Goal: Information Seeking & Learning: Find specific fact

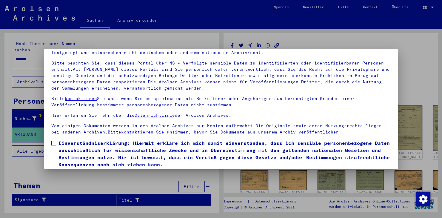
scroll to position [51, 0]
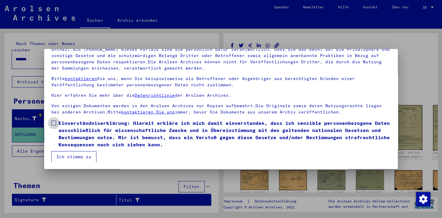
drag, startPoint x: 54, startPoint y: 122, endPoint x: 66, endPoint y: 155, distance: 35.2
click at [54, 124] on span at bounding box center [53, 123] width 5 height 5
click at [68, 157] on button "Ich stimme zu" at bounding box center [73, 156] width 45 height 11
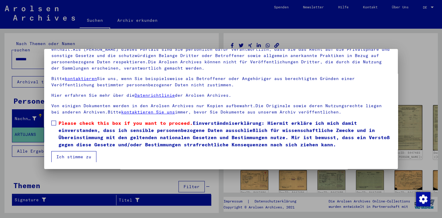
drag, startPoint x: 54, startPoint y: 123, endPoint x: 57, endPoint y: 129, distance: 6.7
click at [54, 123] on span at bounding box center [53, 123] width 5 height 5
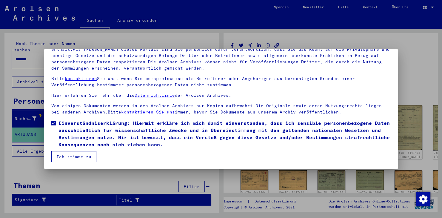
click at [79, 156] on button "Ich stimme zu" at bounding box center [73, 156] width 45 height 11
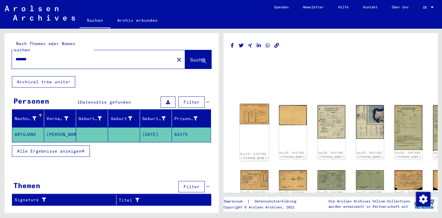
click at [248, 109] on img at bounding box center [254, 114] width 29 height 21
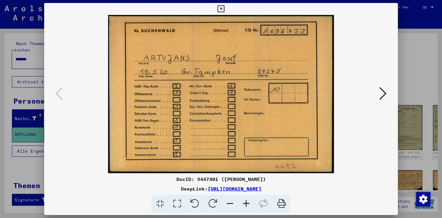
click at [248, 109] on img at bounding box center [220, 94] width 313 height 158
drag, startPoint x: 216, startPoint y: 179, endPoint x: 196, endPoint y: 179, distance: 20.0
click at [196, 179] on div "DocID: 5447401 ([PERSON_NAME])" at bounding box center [220, 178] width 353 height 7
copy div "5447401"
drag, startPoint x: 393, startPoint y: 8, endPoint x: 387, endPoint y: 27, distance: 19.8
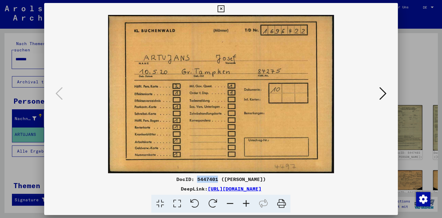
click at [224, 9] on icon at bounding box center [220, 8] width 7 height 7
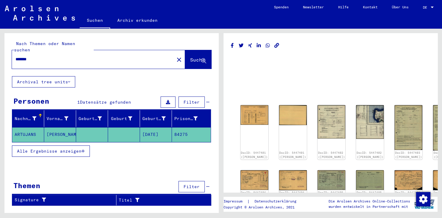
click at [102, 70] on div "Nach Themen oder Namen suchen ******* close Suche Archival tree units Personen …" at bounding box center [111, 121] width 214 height 177
click at [27, 127] on mat-cell "ARTUJANS" at bounding box center [28, 134] width 32 height 15
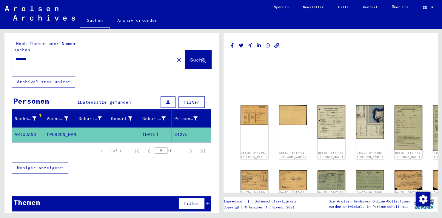
drag, startPoint x: 43, startPoint y: 53, endPoint x: 6, endPoint y: 52, distance: 36.7
click at [16, 56] on input "*******" at bounding box center [93, 59] width 155 height 6
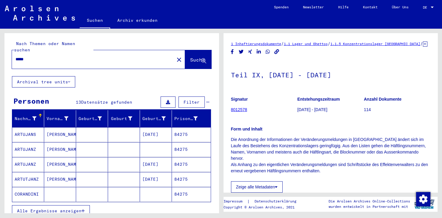
click at [58, 128] on mat-cell "[PERSON_NAME]" at bounding box center [60, 134] width 32 height 15
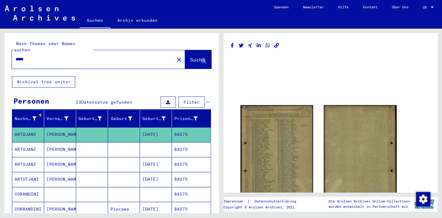
click at [54, 142] on mat-cell "[PERSON_NAME]" at bounding box center [60, 149] width 32 height 15
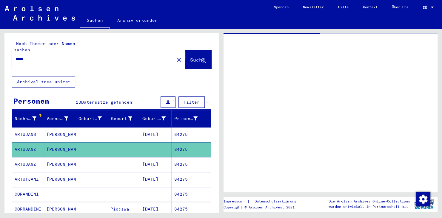
click at [190, 57] on span "Suche" at bounding box center [197, 60] width 15 height 6
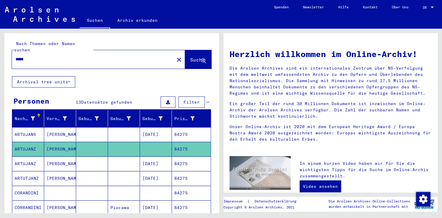
click at [30, 127] on mat-cell "ARTUJANS" at bounding box center [28, 134] width 32 height 14
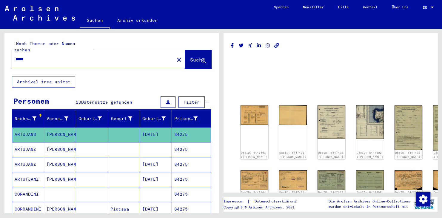
click at [52, 143] on mat-cell "[PERSON_NAME]" at bounding box center [60, 149] width 32 height 15
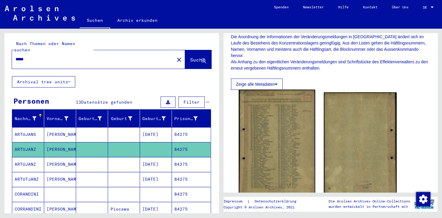
scroll to position [99, 0]
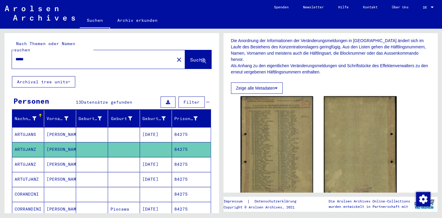
click at [53, 159] on mat-cell "[PERSON_NAME]" at bounding box center [60, 164] width 32 height 15
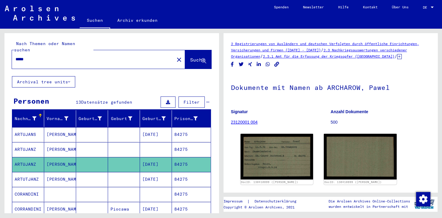
drag, startPoint x: 263, startPoint y: 124, endPoint x: 232, endPoint y: 123, distance: 31.3
click at [232, 123] on figure "Signatur 23120001 004" at bounding box center [280, 117] width 99 height 27
copy link "23120001 004"
click at [112, 76] on div "Nach Themen oder Namen suchen ***** close Suche Archival tree units Personen 13…" at bounding box center [111, 214] width 214 height 362
click at [57, 173] on mat-cell "[PERSON_NAME]" at bounding box center [60, 179] width 32 height 15
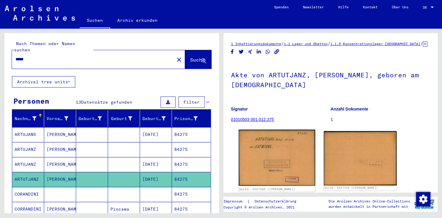
click at [291, 152] on img at bounding box center [276, 157] width 76 height 56
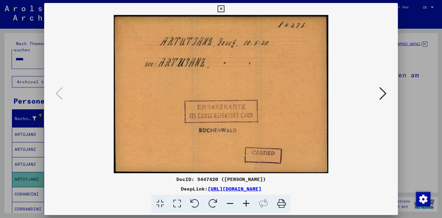
click at [385, 94] on icon at bounding box center [382, 93] width 7 height 14
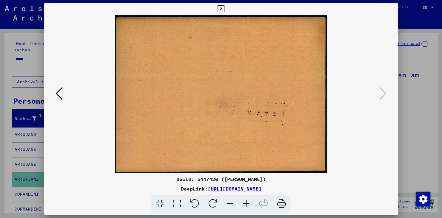
click at [224, 10] on icon at bounding box center [220, 8] width 7 height 7
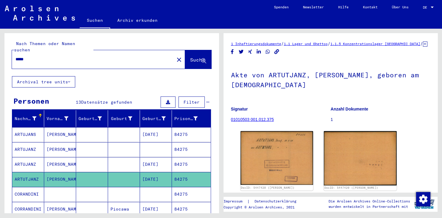
click at [283, 102] on figure "Signatur 01010503 001.012.375" at bounding box center [280, 115] width 99 height 27
drag, startPoint x: 278, startPoint y: 115, endPoint x: 231, endPoint y: 114, distance: 47.1
click at [231, 114] on figure "Signatur 01010503 001.012.375" at bounding box center [280, 115] width 99 height 27
copy link "01010503 001.012.375"
drag, startPoint x: 74, startPoint y: 54, endPoint x: 13, endPoint y: 54, distance: 61.7
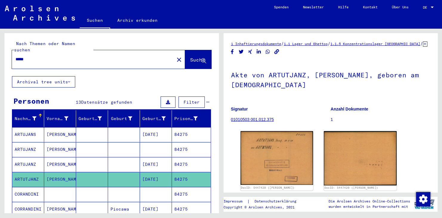
click at [16, 56] on input "*****" at bounding box center [93, 59] width 155 height 6
type input "**********"
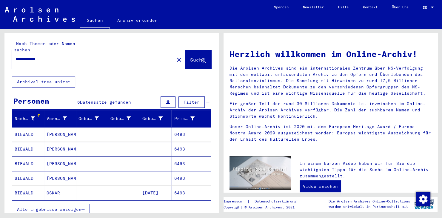
click at [24, 83] on div "**********" at bounding box center [111, 145] width 214 height 224
click at [29, 127] on mat-cell "BIEWALD" at bounding box center [28, 134] width 32 height 14
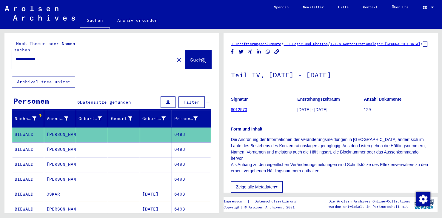
click at [268, 118] on figure "Signatur 8012573" at bounding box center [264, 105] width 66 height 27
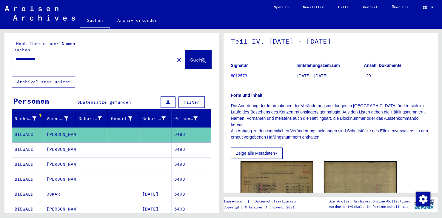
scroll to position [33, 0]
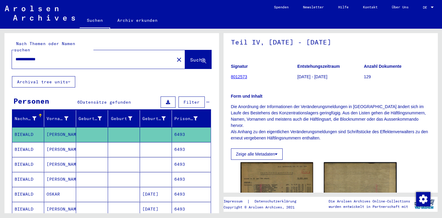
drag, startPoint x: 251, startPoint y: 85, endPoint x: 231, endPoint y: 84, distance: 20.3
click at [231, 84] on figure "Signatur 8012573" at bounding box center [264, 72] width 66 height 27
copy link "8012573"
click at [264, 177] on img at bounding box center [276, 212] width 76 height 106
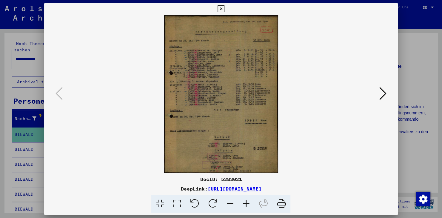
click at [247, 203] on icon at bounding box center [246, 203] width 16 height 18
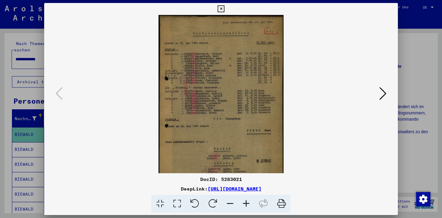
click at [246, 203] on icon at bounding box center [246, 203] width 16 height 18
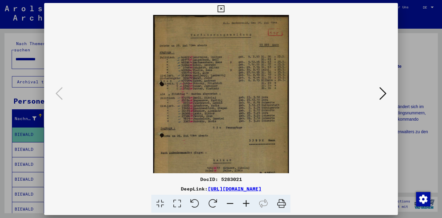
click at [246, 203] on icon at bounding box center [246, 203] width 16 height 18
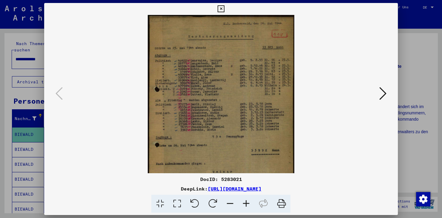
click at [246, 203] on icon at bounding box center [246, 203] width 16 height 18
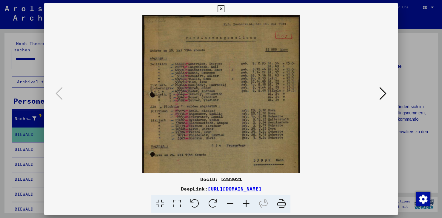
click at [246, 203] on icon at bounding box center [246, 203] width 16 height 18
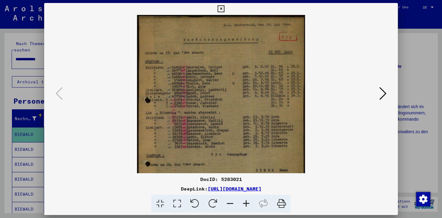
click at [246, 203] on icon at bounding box center [246, 203] width 16 height 18
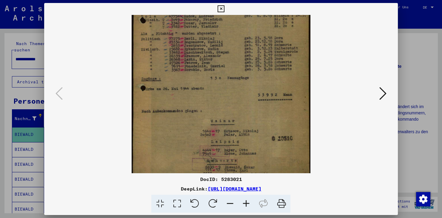
drag, startPoint x: 246, startPoint y: 147, endPoint x: 242, endPoint y: 63, distance: 84.2
click at [242, 63] on img at bounding box center [221, 54] width 179 height 248
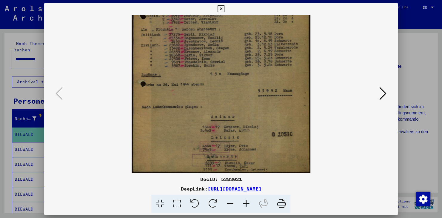
drag, startPoint x: 244, startPoint y: 138, endPoint x: 241, endPoint y: 109, distance: 28.8
click at [241, 109] on img at bounding box center [221, 49] width 179 height 248
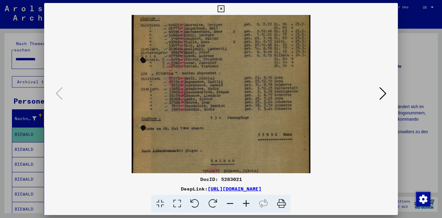
scroll to position [0, 0]
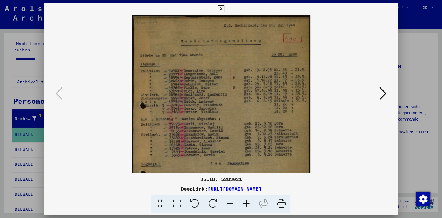
drag, startPoint x: 167, startPoint y: 92, endPoint x: 171, endPoint y: 210, distance: 117.3
click at [171, 210] on div "DocID: 5283021 DeepLink: [URL][DOMAIN_NAME]" at bounding box center [220, 108] width 353 height 210
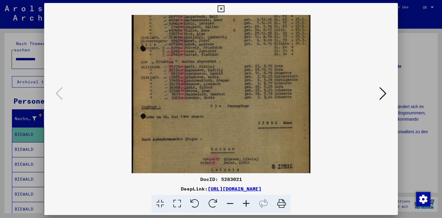
scroll to position [89, 0]
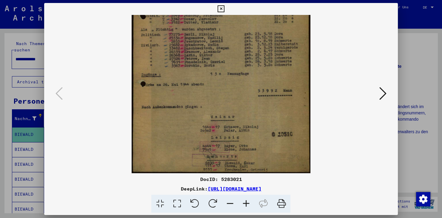
drag, startPoint x: 261, startPoint y: 103, endPoint x: 248, endPoint y: 9, distance: 94.9
click at [248, 9] on div "DocID: 5283021 DeepLink: [URL][DOMAIN_NAME]" at bounding box center [220, 108] width 353 height 210
drag, startPoint x: 242, startPoint y: 180, endPoint x: 200, endPoint y: 179, distance: 41.8
click at [200, 178] on div "DocID: 5283021" at bounding box center [220, 178] width 353 height 7
copy div "DocID: 5283021"
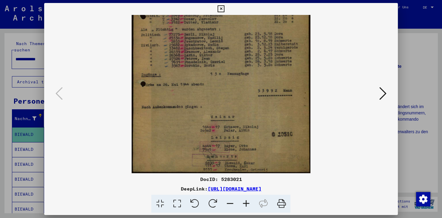
click at [383, 97] on icon at bounding box center [382, 93] width 7 height 14
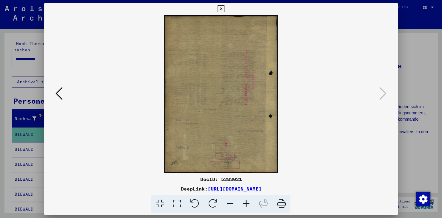
scroll to position [0, 0]
click at [224, 8] on icon at bounding box center [220, 8] width 7 height 7
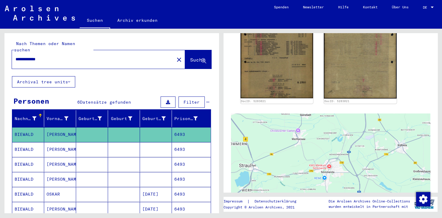
scroll to position [165, 0]
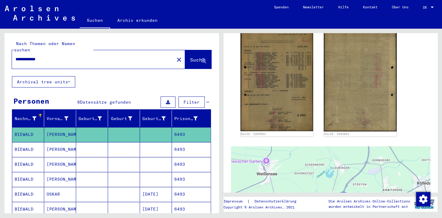
click at [62, 142] on mat-cell "[PERSON_NAME]" at bounding box center [60, 149] width 32 height 15
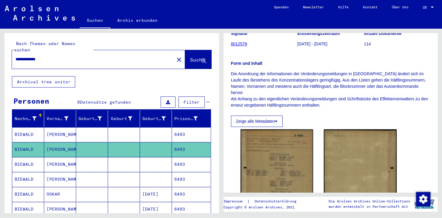
scroll to position [132, 0]
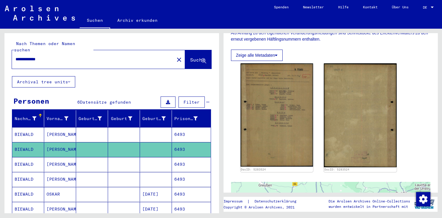
click at [297, 114] on img at bounding box center [276, 114] width 73 height 103
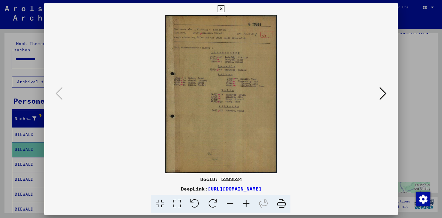
click at [247, 203] on icon at bounding box center [246, 203] width 16 height 18
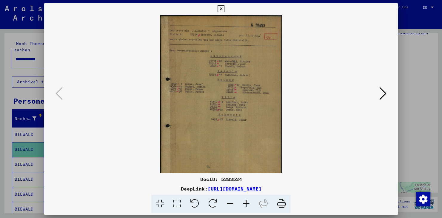
click at [247, 203] on icon at bounding box center [246, 203] width 16 height 18
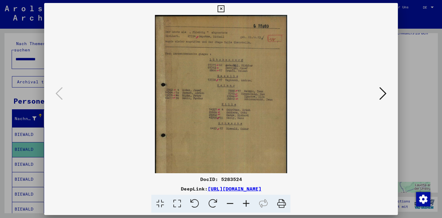
click at [247, 203] on icon at bounding box center [246, 203] width 16 height 18
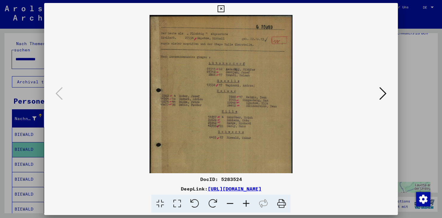
click at [247, 203] on icon at bounding box center [246, 203] width 16 height 18
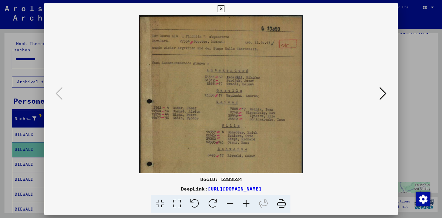
click at [247, 203] on icon at bounding box center [246, 203] width 16 height 18
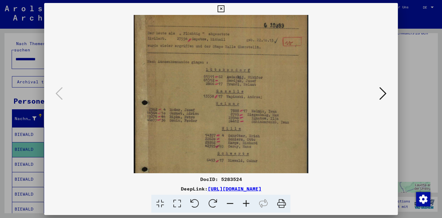
scroll to position [0, 0]
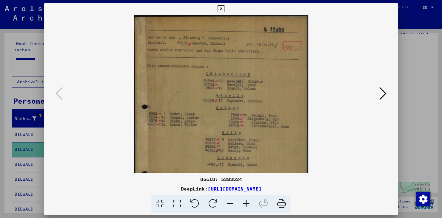
drag, startPoint x: 227, startPoint y: 119, endPoint x: 225, endPoint y: 130, distance: 11.2
click at [225, 130] on img at bounding box center [221, 139] width 175 height 248
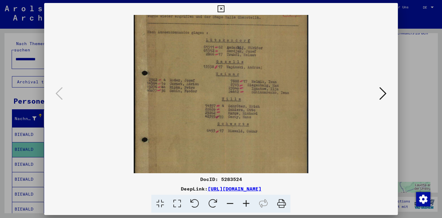
scroll to position [33, 0]
drag, startPoint x: 194, startPoint y: 136, endPoint x: 198, endPoint y: 102, distance: 34.3
click at [198, 102] on img at bounding box center [221, 106] width 175 height 248
click at [385, 94] on icon at bounding box center [382, 93] width 7 height 14
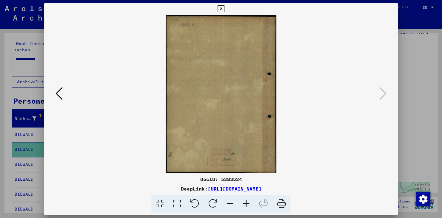
scroll to position [0, 0]
click at [58, 97] on icon at bounding box center [58, 93] width 7 height 14
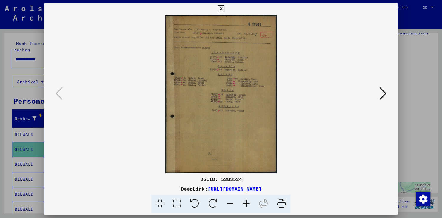
drag, startPoint x: 242, startPoint y: 179, endPoint x: 199, endPoint y: 179, distance: 43.3
click at [199, 179] on div "DocID: 5283524" at bounding box center [220, 178] width 353 height 7
copy div "DocID: 5283524"
click at [327, 79] on viewer-one-image at bounding box center [220, 94] width 313 height 158
click at [213, 120] on img at bounding box center [220, 94] width 111 height 158
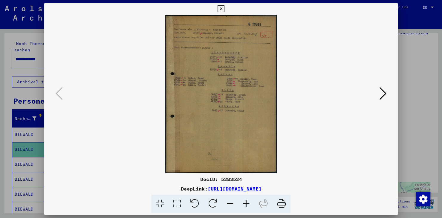
click at [224, 8] on icon at bounding box center [220, 8] width 7 height 7
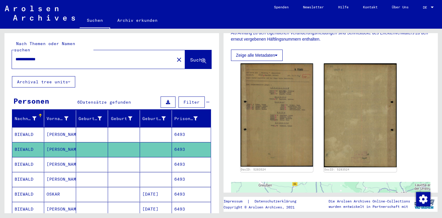
click at [178, 157] on mat-cell "6493" at bounding box center [191, 164] width 39 height 15
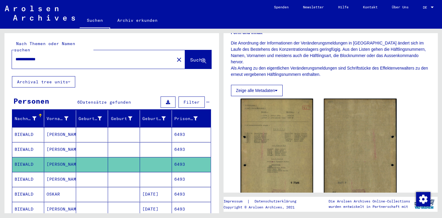
scroll to position [165, 0]
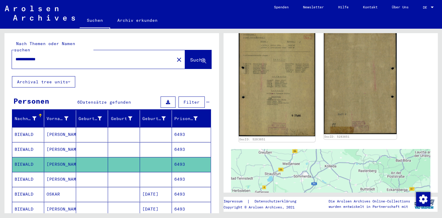
click at [266, 83] on img at bounding box center [276, 81] width 76 height 109
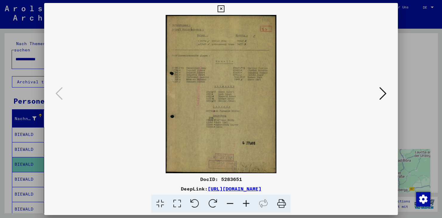
click at [245, 202] on icon at bounding box center [246, 203] width 16 height 18
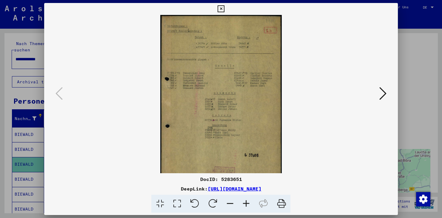
click at [245, 202] on icon at bounding box center [246, 203] width 16 height 18
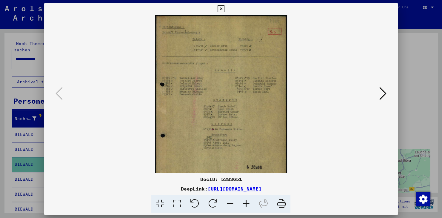
click at [245, 203] on icon at bounding box center [246, 203] width 16 height 18
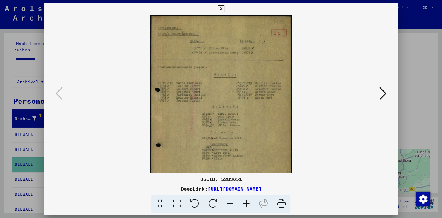
click at [245, 203] on icon at bounding box center [246, 203] width 16 height 18
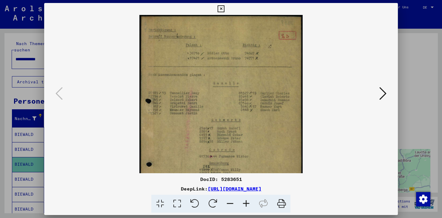
click at [245, 203] on icon at bounding box center [246, 203] width 16 height 18
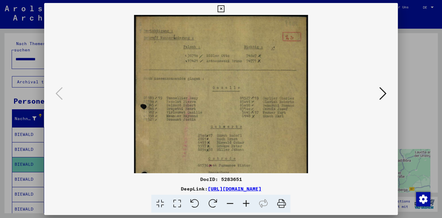
click at [245, 203] on icon at bounding box center [246, 203] width 16 height 18
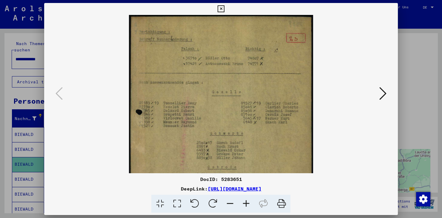
click at [245, 203] on icon at bounding box center [246, 203] width 16 height 18
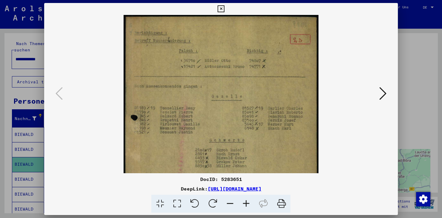
click at [385, 95] on icon at bounding box center [382, 93] width 7 height 14
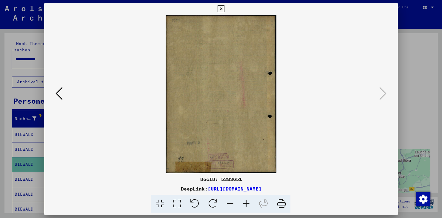
click at [60, 98] on icon at bounding box center [58, 93] width 7 height 14
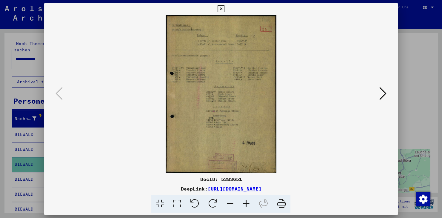
drag, startPoint x: 243, startPoint y: 180, endPoint x: 196, endPoint y: 179, distance: 46.2
click at [196, 179] on div "DocID: 5283651" at bounding box center [220, 178] width 353 height 7
copy div "DocID: 5283651"
click at [269, 103] on img at bounding box center [221, 94] width 111 height 158
click at [243, 202] on icon at bounding box center [246, 203] width 16 height 18
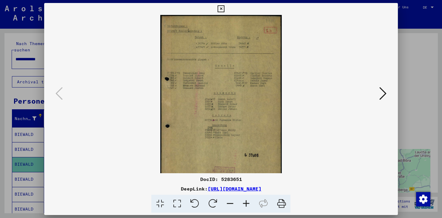
click at [243, 202] on icon at bounding box center [246, 203] width 16 height 18
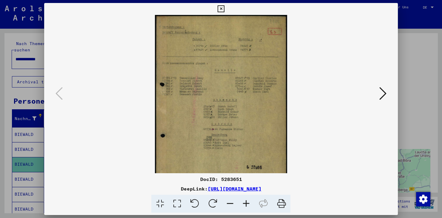
click at [243, 202] on icon at bounding box center [246, 203] width 16 height 18
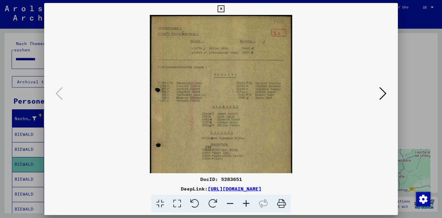
click at [243, 202] on icon at bounding box center [246, 203] width 16 height 18
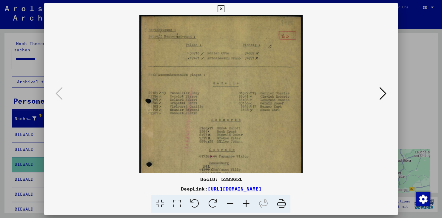
click at [243, 202] on icon at bounding box center [246, 203] width 16 height 18
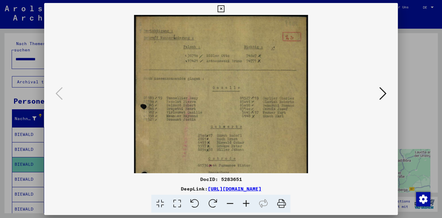
click at [243, 202] on icon at bounding box center [246, 203] width 16 height 18
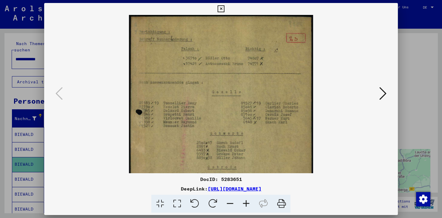
drag, startPoint x: 213, startPoint y: 85, endPoint x: 211, endPoint y: 105, distance: 20.1
click at [211, 105] on img at bounding box center [221, 146] width 184 height 263
click at [224, 9] on icon at bounding box center [220, 8] width 7 height 7
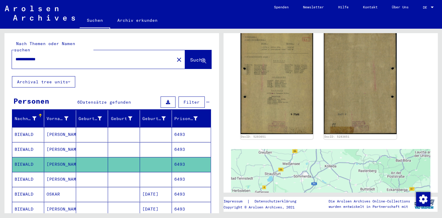
click at [52, 172] on mat-cell "[PERSON_NAME]" at bounding box center [60, 179] width 32 height 15
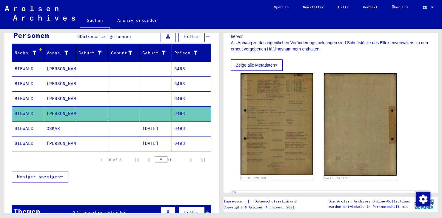
scroll to position [132, 0]
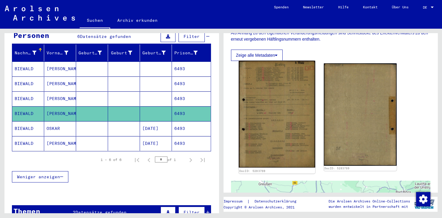
click at [285, 119] on img at bounding box center [276, 114] width 76 height 107
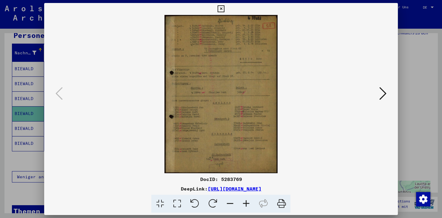
drag, startPoint x: 247, startPoint y: 180, endPoint x: 200, endPoint y: 182, distance: 46.9
click at [200, 182] on div "DocID: 5283769" at bounding box center [220, 178] width 353 height 7
copy div "DocID: 5283769"
click at [313, 39] on img at bounding box center [220, 94] width 313 height 158
click at [244, 202] on icon at bounding box center [246, 203] width 16 height 18
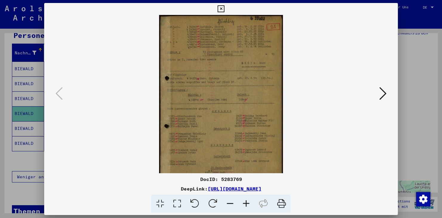
click at [244, 202] on icon at bounding box center [246, 203] width 16 height 18
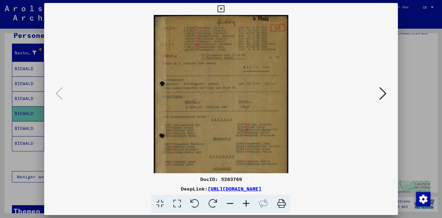
click at [244, 202] on icon at bounding box center [246, 203] width 16 height 18
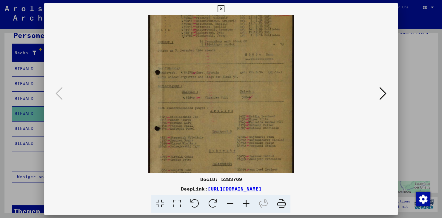
scroll to position [0, 0]
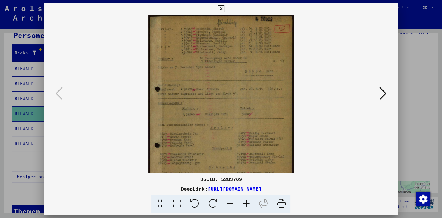
drag, startPoint x: 228, startPoint y: 143, endPoint x: 229, endPoint y: 156, distance: 12.8
click at [229, 156] on img at bounding box center [220, 116] width 145 height 203
click at [247, 203] on icon at bounding box center [246, 203] width 16 height 18
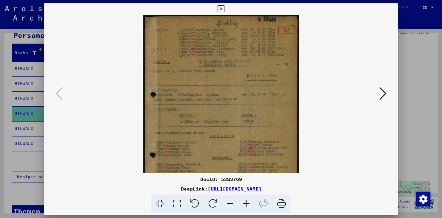
click at [247, 203] on icon at bounding box center [246, 203] width 16 height 18
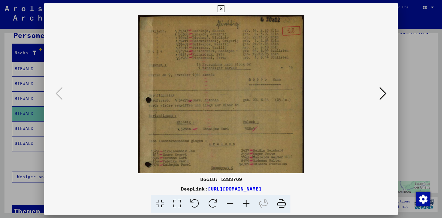
click at [247, 203] on icon at bounding box center [246, 203] width 16 height 18
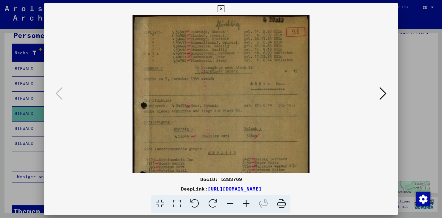
click at [247, 203] on icon at bounding box center [246, 203] width 16 height 18
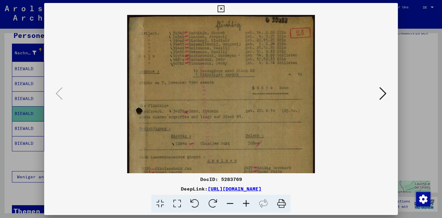
drag, startPoint x: 216, startPoint y: 88, endPoint x: 218, endPoint y: 113, distance: 25.4
click at [218, 113] on img at bounding box center [221, 146] width 188 height 263
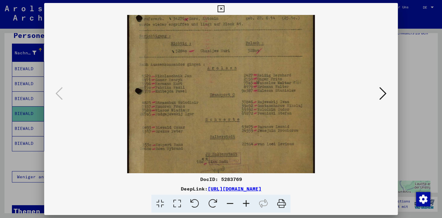
scroll to position [104, 0]
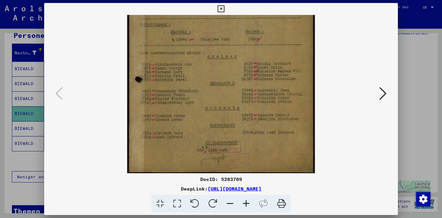
drag, startPoint x: 216, startPoint y: 126, endPoint x: 197, endPoint y: 4, distance: 123.7
click at [197, 4] on div "DocID: 5283769 DeepLink: [URL][DOMAIN_NAME]" at bounding box center [220, 108] width 353 height 210
click at [135, 129] on img at bounding box center [221, 42] width 188 height 263
click at [385, 94] on icon at bounding box center [382, 93] width 7 height 14
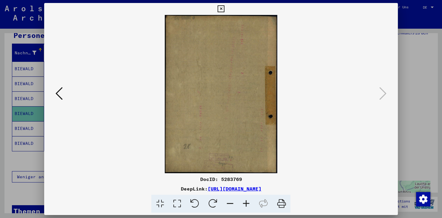
click at [224, 8] on icon at bounding box center [220, 8] width 7 height 7
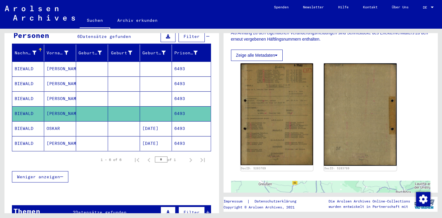
click at [107, 122] on mat-cell at bounding box center [92, 128] width 32 height 15
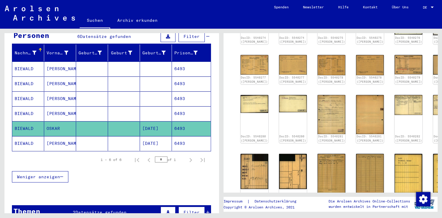
click at [116, 136] on mat-cell at bounding box center [124, 143] width 32 height 15
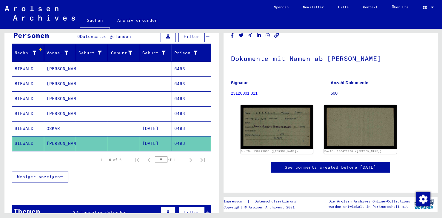
scroll to position [44, 0]
click at [93, 121] on mat-cell at bounding box center [92, 128] width 32 height 15
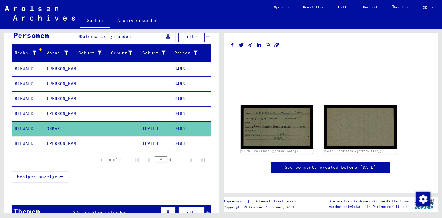
scroll to position [25, 0]
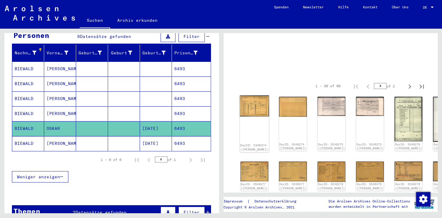
click at [251, 105] on img at bounding box center [254, 105] width 29 height 21
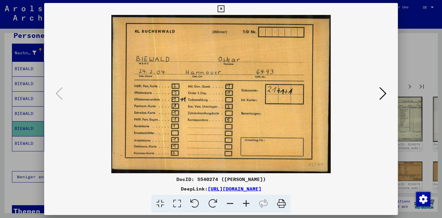
click at [224, 9] on icon at bounding box center [220, 8] width 7 height 7
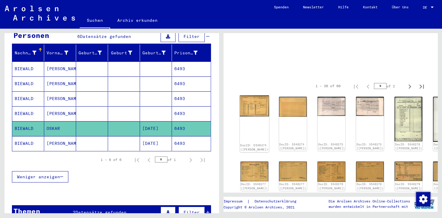
click at [257, 104] on img at bounding box center [254, 105] width 29 height 21
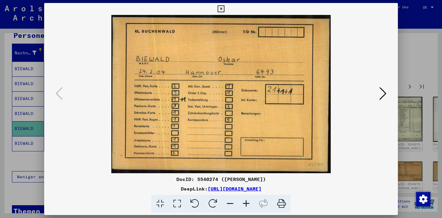
drag, startPoint x: 177, startPoint y: 179, endPoint x: 217, endPoint y: 179, distance: 40.0
click at [217, 179] on div "DocID: 5540274 ([PERSON_NAME])" at bounding box center [220, 178] width 353 height 7
copy div "DocID: 5540274"
click at [382, 94] on icon at bounding box center [382, 93] width 7 height 14
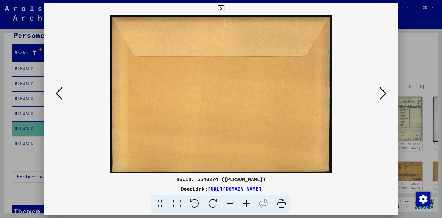
click at [382, 94] on icon at bounding box center [382, 93] width 7 height 14
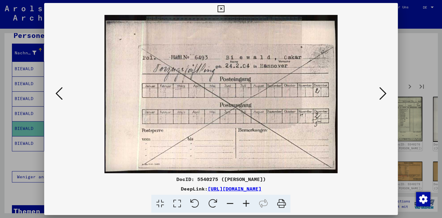
click at [384, 94] on icon at bounding box center [382, 93] width 7 height 14
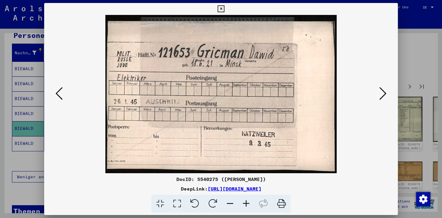
click at [384, 94] on icon at bounding box center [382, 93] width 7 height 14
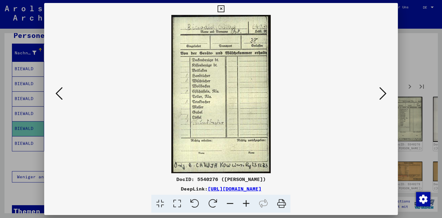
click at [384, 94] on icon at bounding box center [382, 93] width 7 height 14
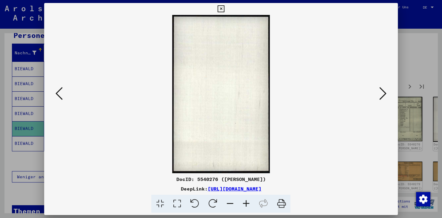
click at [384, 94] on icon at bounding box center [382, 93] width 7 height 14
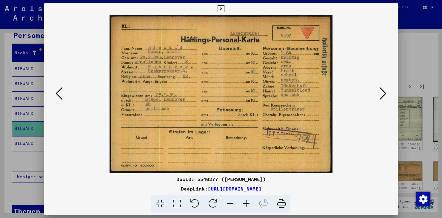
click at [200, 80] on img at bounding box center [220, 94] width 313 height 158
click at [383, 96] on icon at bounding box center [382, 93] width 7 height 14
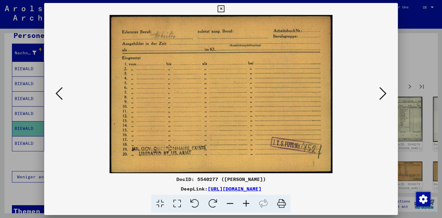
click at [385, 93] on icon at bounding box center [382, 93] width 7 height 14
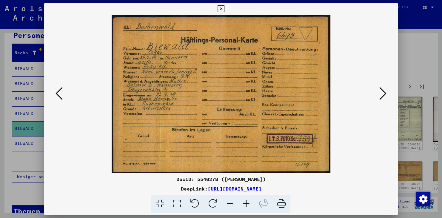
click at [95, 74] on img at bounding box center [220, 94] width 313 height 158
click at [384, 94] on icon at bounding box center [382, 93] width 7 height 14
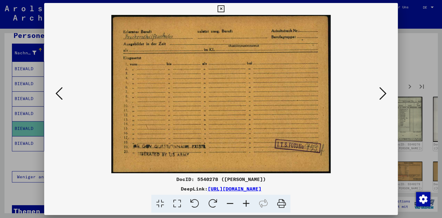
click at [384, 96] on icon at bounding box center [382, 93] width 7 height 14
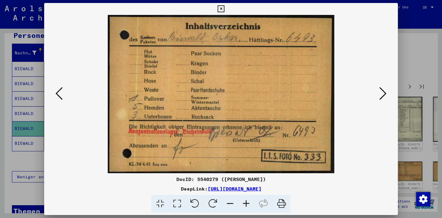
click at [385, 93] on icon at bounding box center [382, 93] width 7 height 14
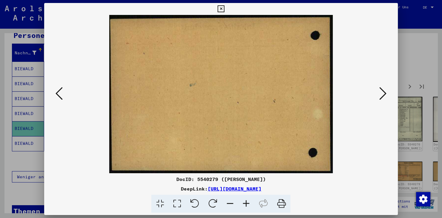
click at [385, 93] on icon at bounding box center [382, 93] width 7 height 14
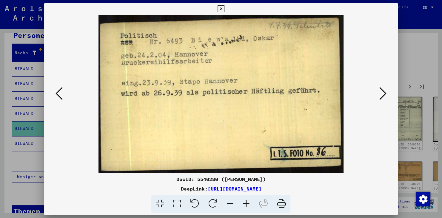
click at [180, 141] on img at bounding box center [220, 94] width 313 height 158
drag, startPoint x: 289, startPoint y: 178, endPoint x: 252, endPoint y: 180, distance: 37.0
click at [289, 178] on div "DocID: 5540280 ([PERSON_NAME])" at bounding box center [220, 178] width 353 height 7
drag, startPoint x: 177, startPoint y: 177, endPoint x: 218, endPoint y: 177, distance: 40.9
click at [218, 177] on div "DocID: 5540280 ([PERSON_NAME])" at bounding box center [220, 178] width 353 height 7
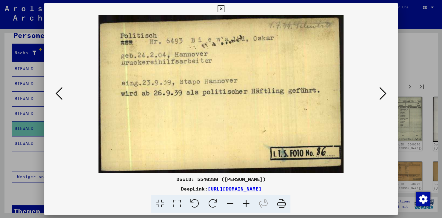
copy div "DocID: 5540280"
click at [354, 100] on img at bounding box center [220, 94] width 313 height 158
click at [382, 93] on icon at bounding box center [382, 93] width 7 height 14
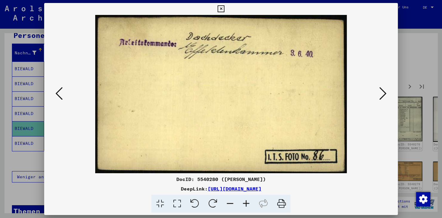
click at [385, 92] on icon at bounding box center [382, 93] width 7 height 14
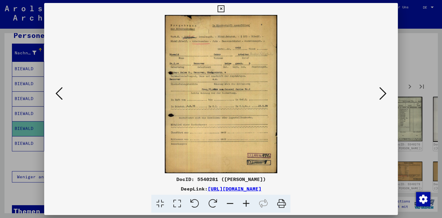
click at [245, 202] on icon at bounding box center [246, 203] width 16 height 18
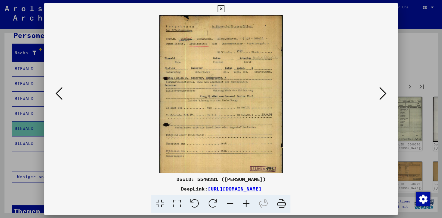
click at [245, 202] on icon at bounding box center [246, 203] width 16 height 18
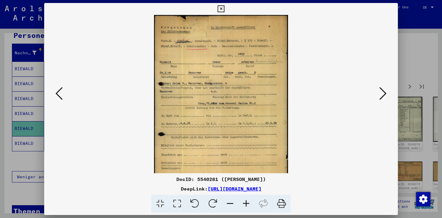
click at [245, 202] on icon at bounding box center [246, 203] width 16 height 18
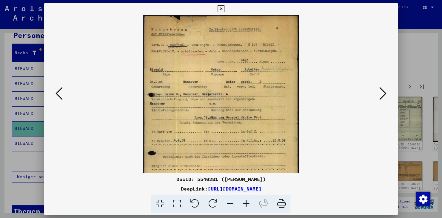
click at [245, 202] on icon at bounding box center [246, 203] width 16 height 18
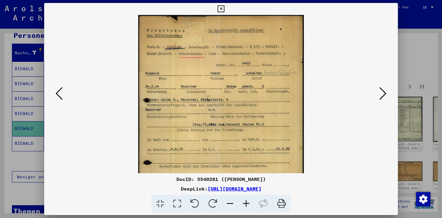
click at [245, 202] on icon at bounding box center [246, 203] width 16 height 18
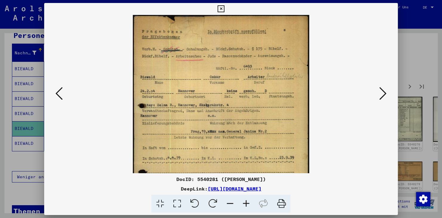
click at [245, 202] on icon at bounding box center [246, 203] width 16 height 18
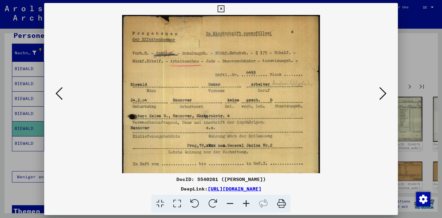
click at [245, 202] on icon at bounding box center [246, 203] width 16 height 18
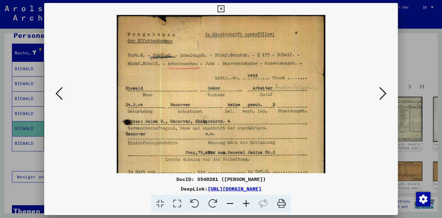
click at [245, 202] on icon at bounding box center [246, 203] width 16 height 18
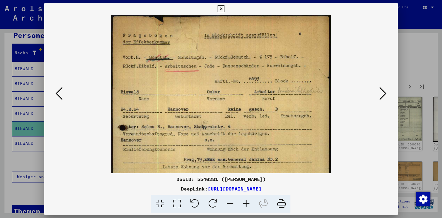
click at [246, 202] on icon at bounding box center [246, 203] width 16 height 18
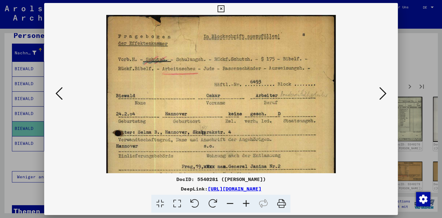
click at [246, 202] on icon at bounding box center [246, 203] width 16 height 18
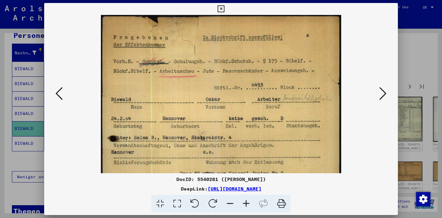
click at [246, 202] on icon at bounding box center [246, 203] width 16 height 18
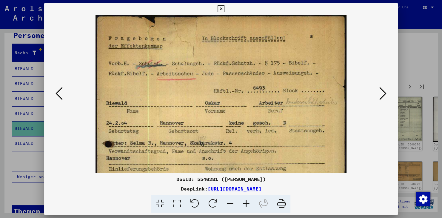
click at [246, 202] on icon at bounding box center [246, 203] width 16 height 18
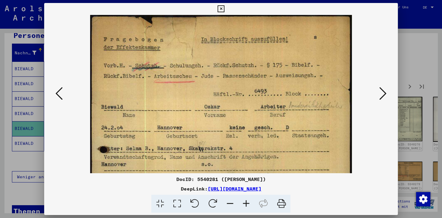
click at [246, 202] on icon at bounding box center [246, 203] width 16 height 18
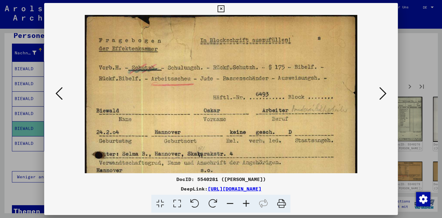
click at [246, 202] on icon at bounding box center [246, 203] width 16 height 18
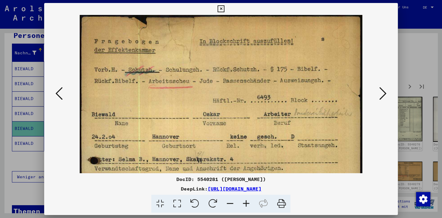
click at [228, 204] on icon at bounding box center [230, 203] width 16 height 18
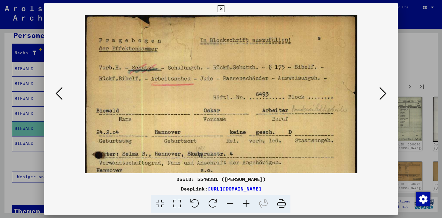
click at [228, 204] on icon at bounding box center [230, 203] width 16 height 18
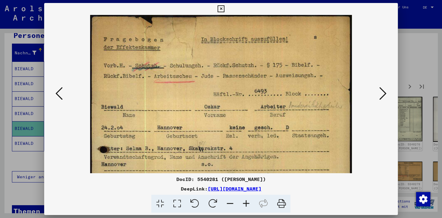
click at [227, 203] on icon at bounding box center [230, 203] width 16 height 18
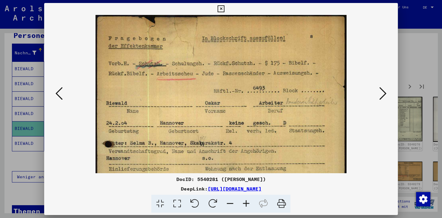
click at [227, 203] on icon at bounding box center [230, 203] width 16 height 18
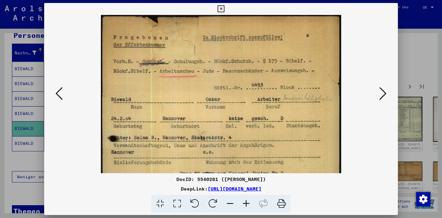
click at [227, 203] on icon at bounding box center [230, 203] width 16 height 18
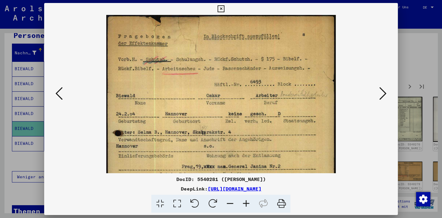
click at [227, 203] on icon at bounding box center [230, 203] width 16 height 18
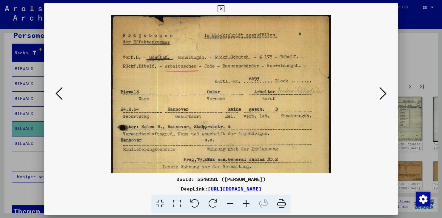
click at [227, 203] on icon at bounding box center [230, 203] width 16 height 18
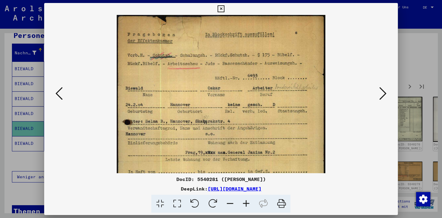
click at [227, 203] on icon at bounding box center [230, 203] width 16 height 18
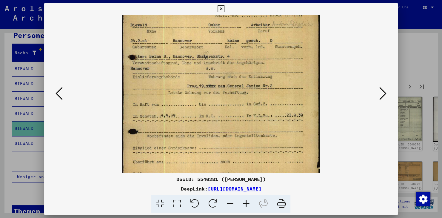
scroll to position [64, 0]
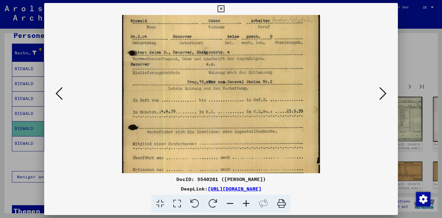
drag, startPoint x: 207, startPoint y: 133, endPoint x: 207, endPoint y: 73, distance: 59.7
click at [207, 73] on img at bounding box center [221, 89] width 198 height 277
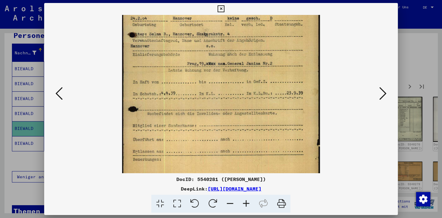
scroll to position [89, 0]
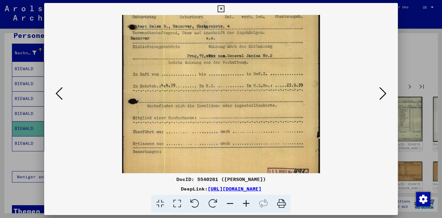
drag, startPoint x: 210, startPoint y: 148, endPoint x: 210, endPoint y: 123, distance: 24.5
click at [210, 123] on img at bounding box center [221, 63] width 198 height 277
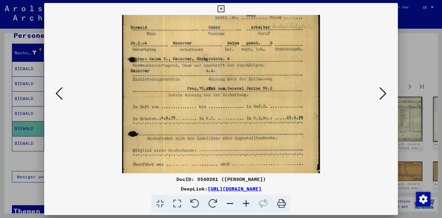
scroll to position [57, 0]
drag, startPoint x: 211, startPoint y: 128, endPoint x: 203, endPoint y: 148, distance: 21.7
click at [203, 148] on img at bounding box center [221, 96] width 198 height 277
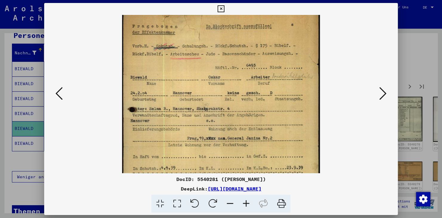
scroll to position [0, 0]
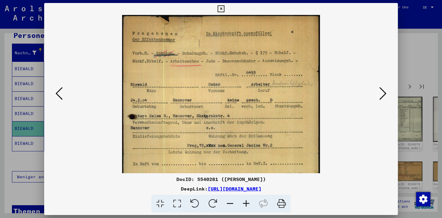
drag, startPoint x: 161, startPoint y: 69, endPoint x: 168, endPoint y: 129, distance: 60.9
click at [168, 129] on img at bounding box center [221, 153] width 198 height 277
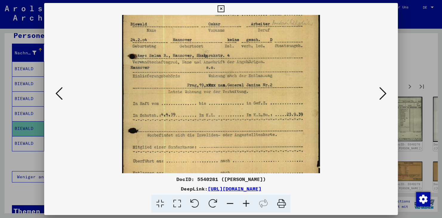
scroll to position [61, 0]
drag, startPoint x: 234, startPoint y: 132, endPoint x: 228, endPoint y: 71, distance: 61.1
click at [228, 71] on img at bounding box center [221, 91] width 198 height 277
click at [335, 146] on div at bounding box center [220, 94] width 313 height 158
drag, startPoint x: 177, startPoint y: 178, endPoint x: 216, endPoint y: 178, distance: 39.1
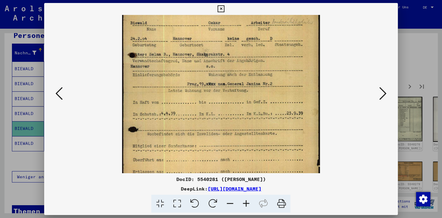
click at [216, 178] on div "DocID: 5540281 ([PERSON_NAME])" at bounding box center [220, 178] width 353 height 7
click at [385, 94] on icon at bounding box center [382, 93] width 7 height 14
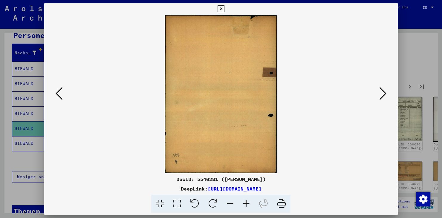
click at [385, 94] on icon at bounding box center [382, 93] width 7 height 14
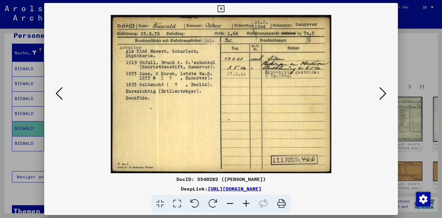
click at [383, 92] on icon at bounding box center [382, 93] width 7 height 14
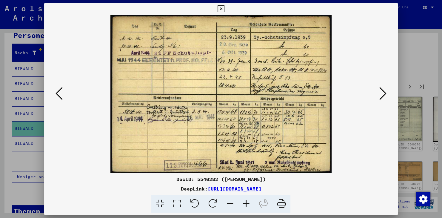
click at [343, 115] on viewer-one-image at bounding box center [220, 94] width 313 height 158
click at [385, 94] on icon at bounding box center [382, 93] width 7 height 14
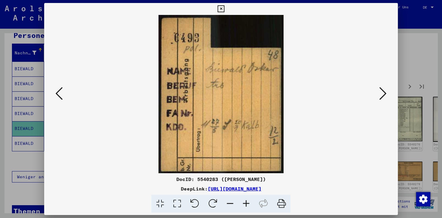
click at [385, 94] on icon at bounding box center [382, 93] width 7 height 14
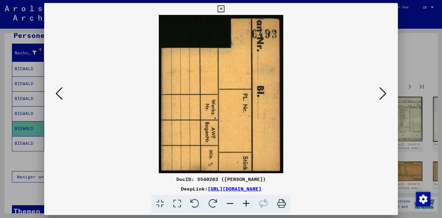
click at [385, 94] on icon at bounding box center [382, 93] width 7 height 14
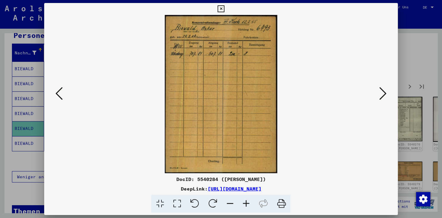
click at [385, 94] on icon at bounding box center [382, 93] width 7 height 14
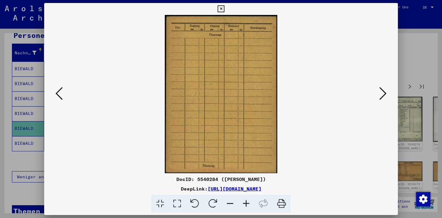
click at [385, 94] on icon at bounding box center [382, 93] width 7 height 14
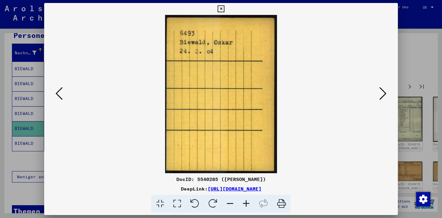
click at [385, 94] on icon at bounding box center [382, 93] width 7 height 14
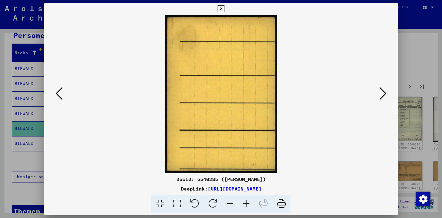
click at [385, 94] on icon at bounding box center [382, 93] width 7 height 14
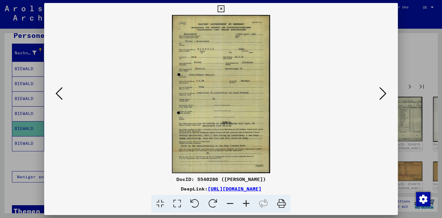
click at [385, 94] on icon at bounding box center [382, 93] width 7 height 14
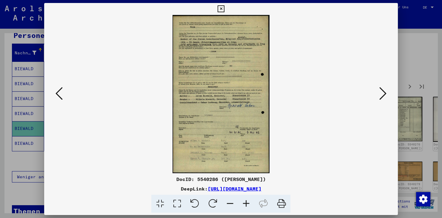
click at [385, 94] on icon at bounding box center [382, 93] width 7 height 14
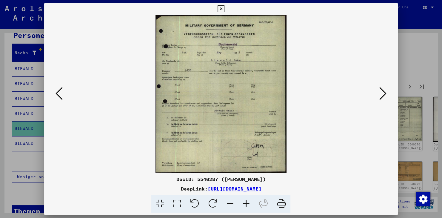
click at [385, 94] on icon at bounding box center [382, 93] width 7 height 14
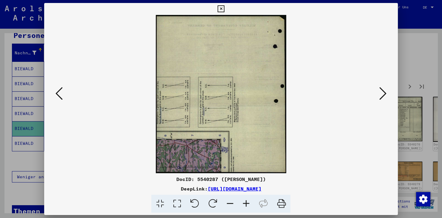
click at [385, 94] on icon at bounding box center [382, 93] width 7 height 14
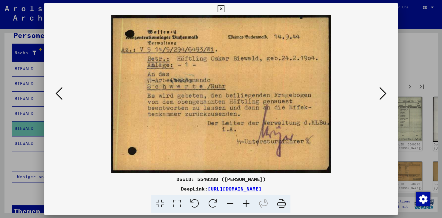
click at [385, 94] on icon at bounding box center [382, 93] width 7 height 14
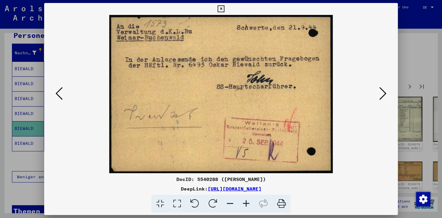
click at [57, 97] on icon at bounding box center [58, 93] width 7 height 14
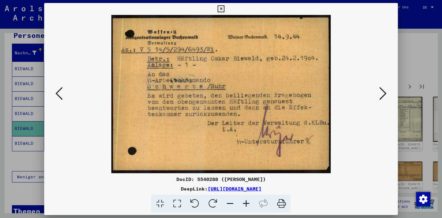
click at [57, 97] on icon at bounding box center [58, 93] width 7 height 14
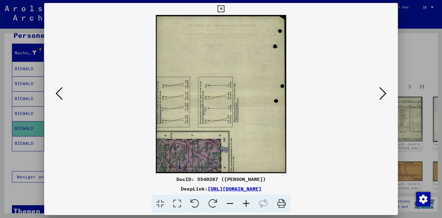
click at [57, 97] on icon at bounding box center [58, 93] width 7 height 14
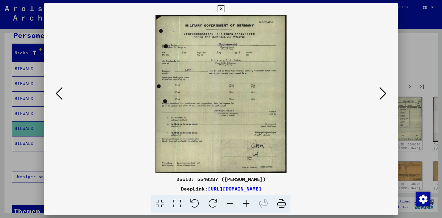
click at [57, 97] on icon at bounding box center [58, 93] width 7 height 14
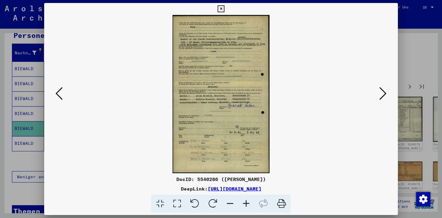
click at [57, 97] on icon at bounding box center [58, 93] width 7 height 14
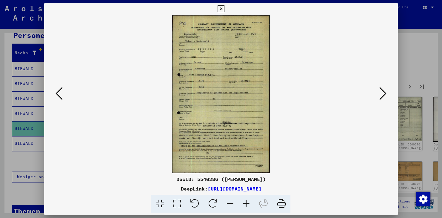
click at [57, 97] on icon at bounding box center [58, 93] width 7 height 14
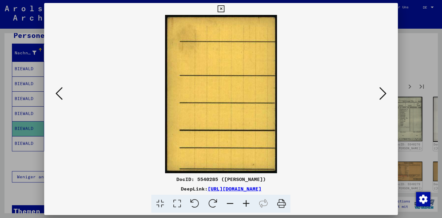
click at [57, 97] on icon at bounding box center [58, 93] width 7 height 14
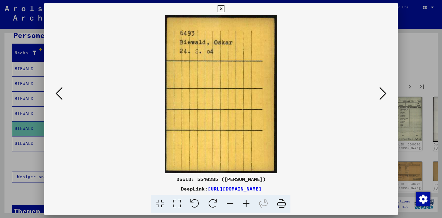
click at [57, 97] on icon at bounding box center [58, 93] width 7 height 14
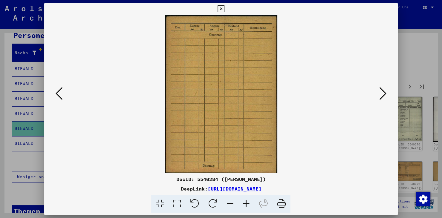
click at [57, 97] on icon at bounding box center [58, 93] width 7 height 14
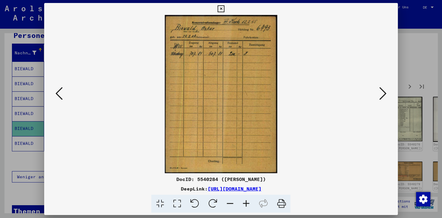
click at [385, 96] on icon at bounding box center [382, 93] width 7 height 14
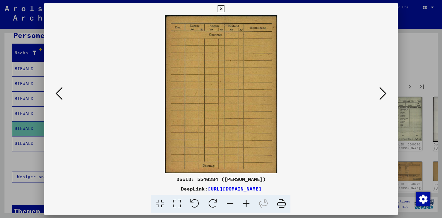
click at [385, 96] on icon at bounding box center [382, 93] width 7 height 14
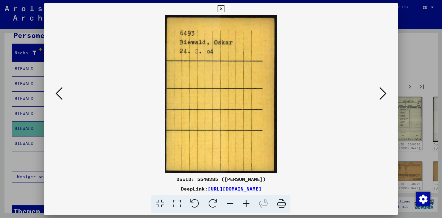
click at [385, 96] on icon at bounding box center [382, 93] width 7 height 14
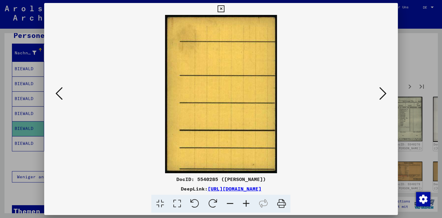
click at [385, 96] on icon at bounding box center [382, 93] width 7 height 14
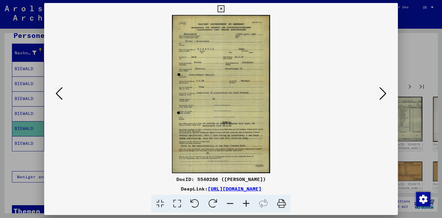
click at [385, 96] on icon at bounding box center [382, 93] width 7 height 14
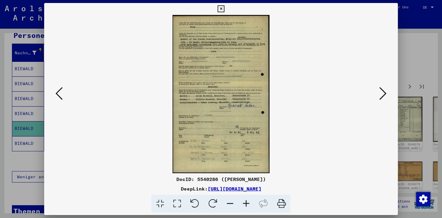
click at [385, 96] on icon at bounding box center [382, 93] width 7 height 14
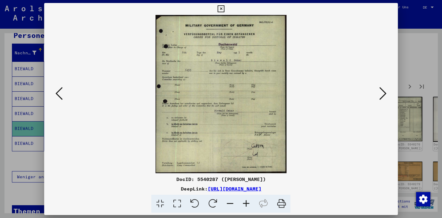
click at [385, 96] on icon at bounding box center [382, 93] width 7 height 14
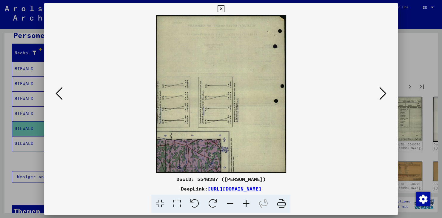
click at [385, 96] on icon at bounding box center [382, 93] width 7 height 14
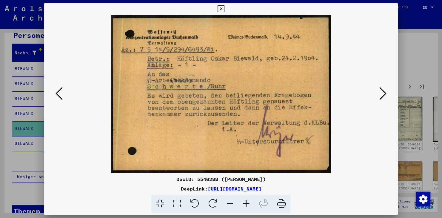
click at [357, 163] on viewer-one-image at bounding box center [220, 94] width 313 height 158
drag, startPoint x: 176, startPoint y: 178, endPoint x: 219, endPoint y: 180, distance: 42.7
click at [219, 180] on div "DocID: 5540288 ([PERSON_NAME])" at bounding box center [220, 178] width 353 height 7
click at [384, 94] on icon at bounding box center [382, 93] width 7 height 14
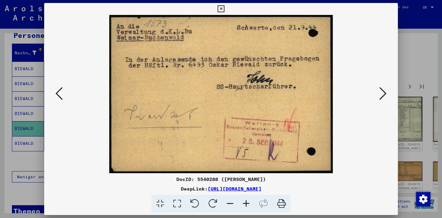
click at [360, 175] on div "DocID: 5540288 ([PERSON_NAME])" at bounding box center [220, 178] width 353 height 7
click at [370, 101] on viewer-one-image at bounding box center [220, 94] width 313 height 158
click at [384, 94] on icon at bounding box center [382, 93] width 7 height 14
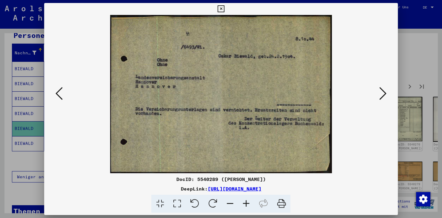
click at [356, 164] on viewer-one-image at bounding box center [220, 94] width 313 height 158
drag, startPoint x: 176, startPoint y: 179, endPoint x: 218, endPoint y: 181, distance: 41.5
click at [218, 181] on div "DocID: 5540289 ([PERSON_NAME])" at bounding box center [220, 178] width 353 height 7
click at [387, 95] on button at bounding box center [382, 93] width 11 height 17
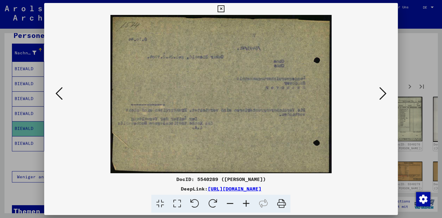
click at [386, 94] on icon at bounding box center [382, 93] width 7 height 14
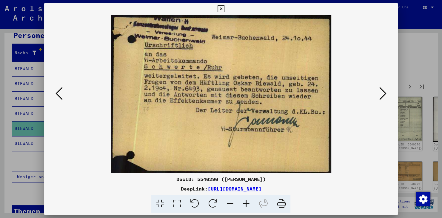
click at [269, 149] on img at bounding box center [221, 94] width 220 height 158
drag, startPoint x: 176, startPoint y: 179, endPoint x: 218, endPoint y: 180, distance: 41.5
click at [218, 180] on div "DocID: 5540290 ([PERSON_NAME])" at bounding box center [220, 178] width 353 height 7
click at [382, 97] on icon at bounding box center [382, 93] width 7 height 14
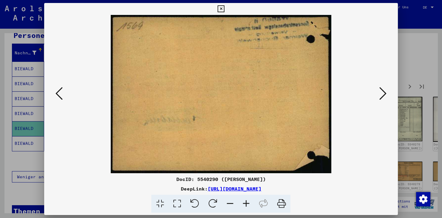
click at [381, 97] on icon at bounding box center [382, 93] width 7 height 14
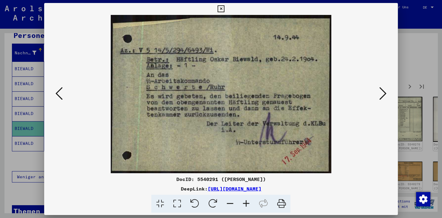
click at [183, 106] on img at bounding box center [221, 94] width 220 height 158
click at [356, 161] on viewer-one-image at bounding box center [220, 94] width 313 height 158
click at [277, 86] on img at bounding box center [221, 94] width 220 height 158
click at [383, 95] on icon at bounding box center [382, 93] width 7 height 14
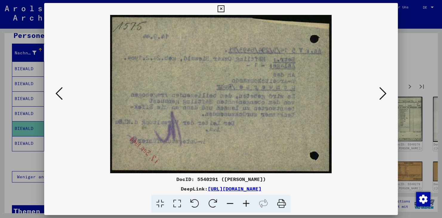
click at [383, 95] on icon at bounding box center [382, 93] width 7 height 14
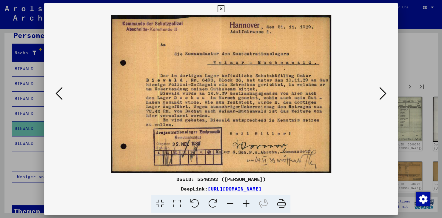
drag, startPoint x: 177, startPoint y: 180, endPoint x: 217, endPoint y: 178, distance: 39.4
click at [217, 178] on div "DocID: 5540292 ([PERSON_NAME])" at bounding box center [220, 178] width 353 height 7
click at [384, 93] on icon at bounding box center [382, 93] width 7 height 14
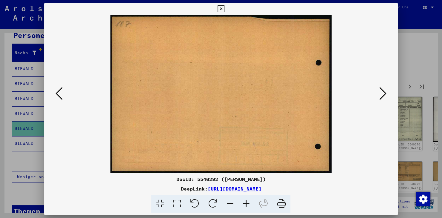
click at [384, 93] on icon at bounding box center [382, 93] width 7 height 14
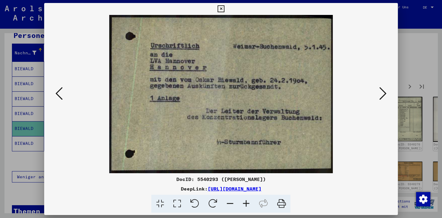
click at [302, 110] on img at bounding box center [220, 94] width 223 height 158
click at [385, 93] on icon at bounding box center [382, 93] width 7 height 14
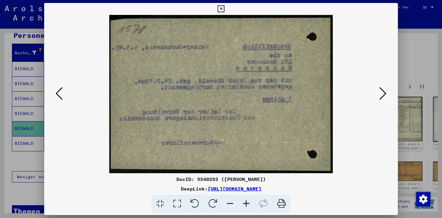
click at [385, 93] on icon at bounding box center [382, 93] width 7 height 14
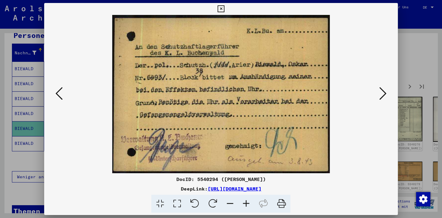
click at [384, 94] on icon at bounding box center [382, 93] width 7 height 14
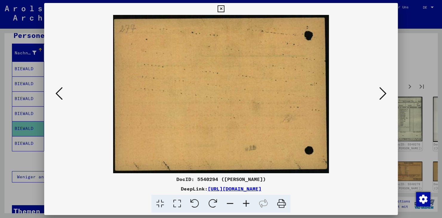
click at [384, 94] on icon at bounding box center [382, 93] width 7 height 14
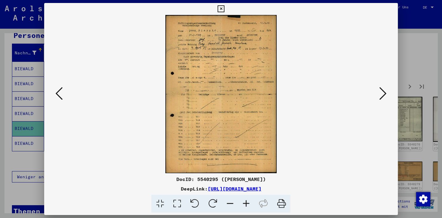
click at [246, 204] on icon at bounding box center [246, 203] width 16 height 18
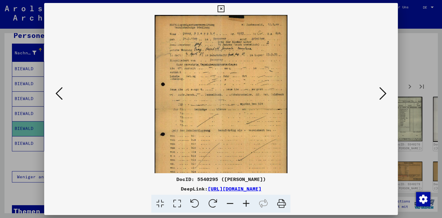
click at [246, 204] on icon at bounding box center [246, 203] width 16 height 18
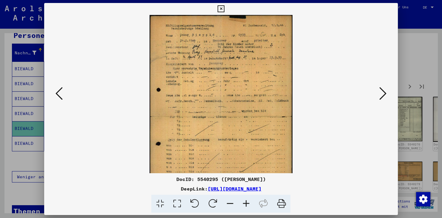
click at [246, 204] on icon at bounding box center [246, 203] width 16 height 18
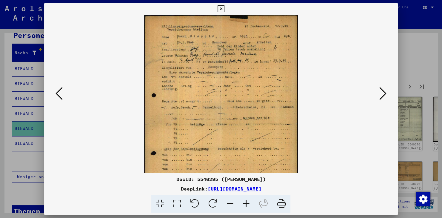
click at [246, 204] on icon at bounding box center [246, 203] width 16 height 18
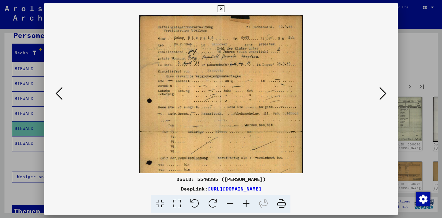
click at [246, 204] on icon at bounding box center [246, 203] width 16 height 18
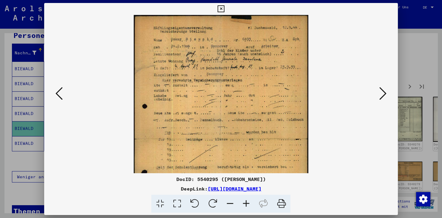
click at [246, 204] on icon at bounding box center [246, 203] width 16 height 18
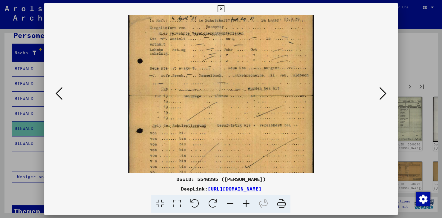
scroll to position [54, 0]
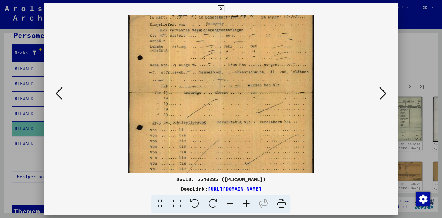
drag, startPoint x: 243, startPoint y: 96, endPoint x: 247, endPoint y: 44, distance: 52.1
click at [247, 44] on img at bounding box center [220, 92] width 185 height 263
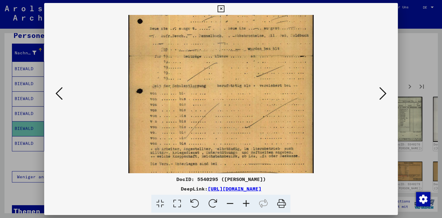
scroll to position [104, 0]
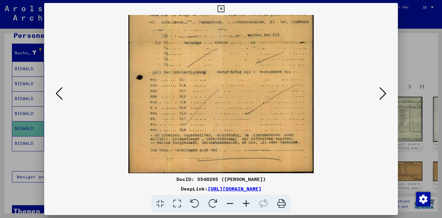
drag, startPoint x: 234, startPoint y: 121, endPoint x: 234, endPoint y: 51, distance: 70.1
click at [234, 51] on img at bounding box center [220, 42] width 185 height 263
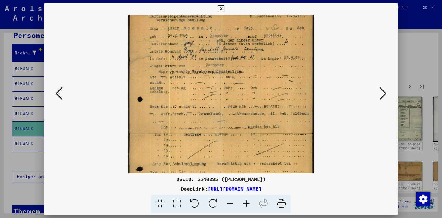
drag, startPoint x: 265, startPoint y: 98, endPoint x: 265, endPoint y: 190, distance: 91.9
click at [265, 190] on div "DocID: 5540295 ([PERSON_NAME]) DeepLink: [URL][DOMAIN_NAME]" at bounding box center [220, 108] width 353 height 210
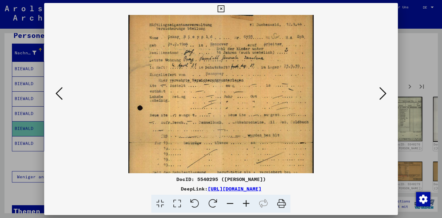
scroll to position [0, 0]
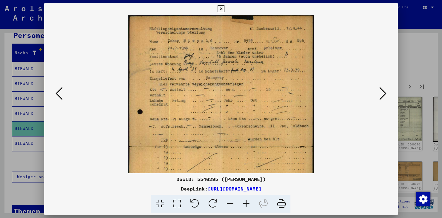
drag, startPoint x: 235, startPoint y: 93, endPoint x: 234, endPoint y: 116, distance: 23.6
click at [234, 116] on img at bounding box center [220, 146] width 185 height 263
click at [384, 93] on icon at bounding box center [382, 93] width 7 height 14
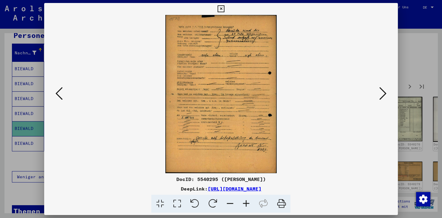
click at [243, 203] on icon at bounding box center [246, 203] width 16 height 18
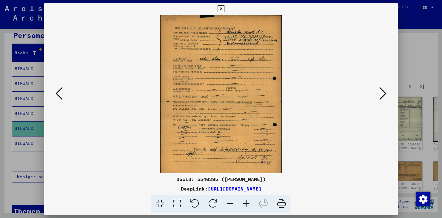
click at [243, 203] on icon at bounding box center [246, 203] width 16 height 18
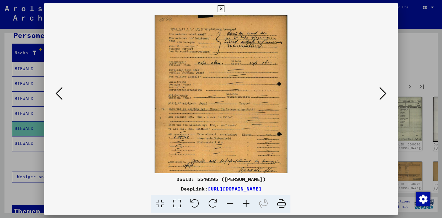
click at [243, 203] on icon at bounding box center [246, 203] width 16 height 18
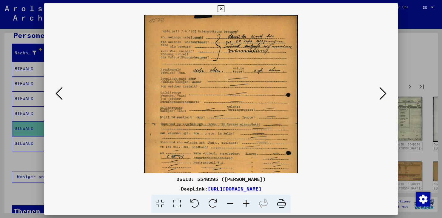
click at [243, 203] on icon at bounding box center [246, 203] width 16 height 18
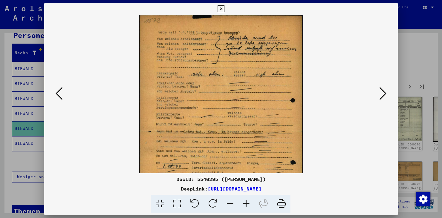
click at [243, 203] on icon at bounding box center [246, 203] width 16 height 18
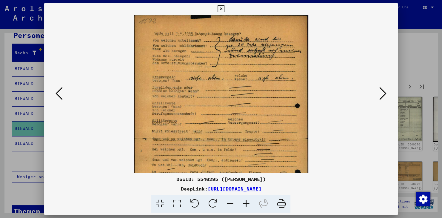
click at [243, 203] on icon at bounding box center [246, 203] width 16 height 18
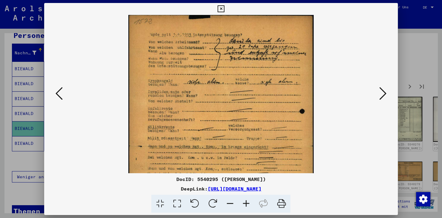
click at [243, 203] on icon at bounding box center [246, 203] width 16 height 18
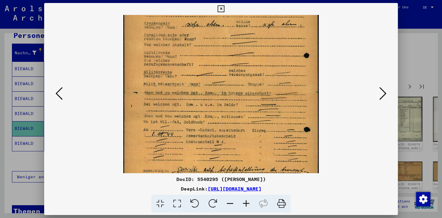
drag, startPoint x: 227, startPoint y: 107, endPoint x: 215, endPoint y: 46, distance: 62.0
click at [215, 46] on img at bounding box center [221, 92] width 196 height 277
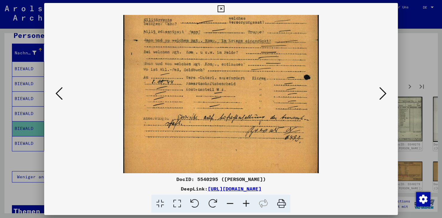
scroll to position [119, 0]
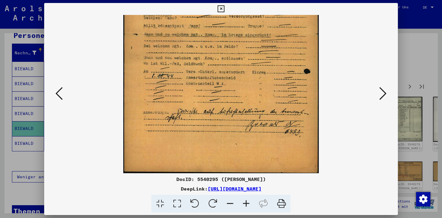
drag, startPoint x: 220, startPoint y: 120, endPoint x: 209, endPoint y: 61, distance: 60.7
click at [209, 61] on img at bounding box center [221, 34] width 196 height 277
click at [384, 92] on icon at bounding box center [382, 93] width 7 height 14
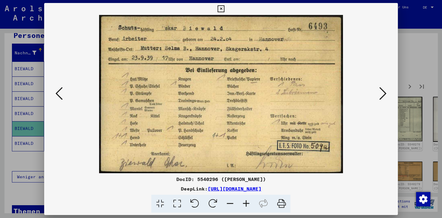
scroll to position [0, 0]
click at [56, 96] on icon at bounding box center [58, 93] width 7 height 14
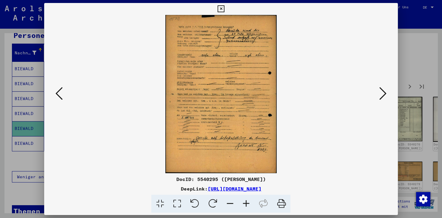
click at [57, 95] on icon at bounding box center [58, 93] width 7 height 14
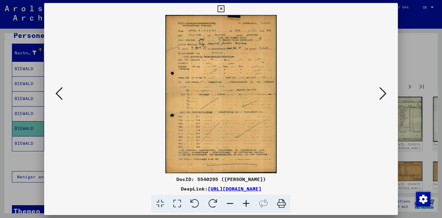
drag, startPoint x: 198, startPoint y: 46, endPoint x: 199, endPoint y: 50, distance: 4.4
click at [199, 50] on img at bounding box center [221, 94] width 112 height 158
click at [382, 96] on icon at bounding box center [382, 93] width 7 height 14
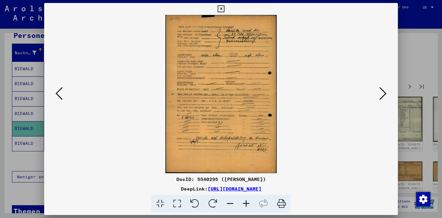
click at [58, 95] on icon at bounding box center [58, 93] width 7 height 14
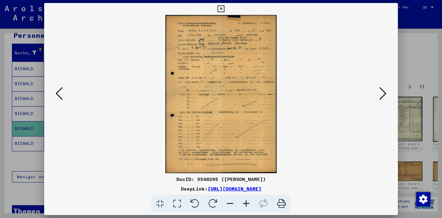
click at [384, 93] on icon at bounding box center [382, 93] width 7 height 14
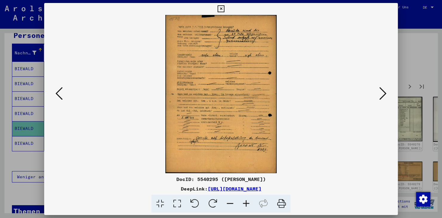
click at [245, 204] on icon at bounding box center [246, 203] width 16 height 18
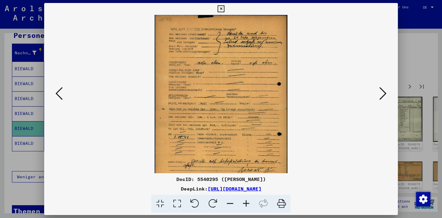
click at [245, 204] on icon at bounding box center [246, 203] width 16 height 18
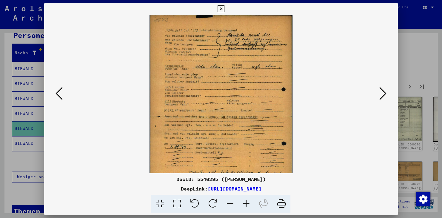
click at [245, 204] on icon at bounding box center [246, 203] width 16 height 18
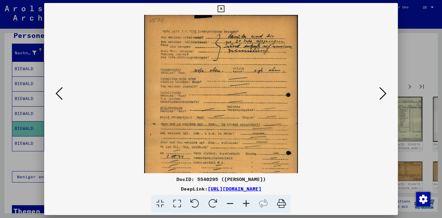
click at [245, 204] on icon at bounding box center [246, 203] width 16 height 18
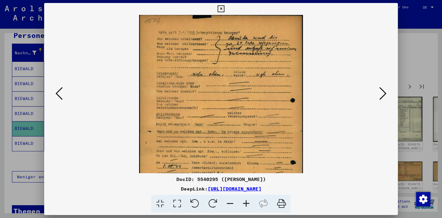
click at [245, 204] on icon at bounding box center [246, 203] width 16 height 18
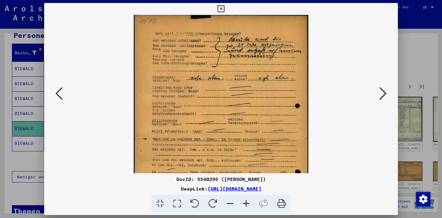
click at [245, 204] on icon at bounding box center [246, 203] width 16 height 18
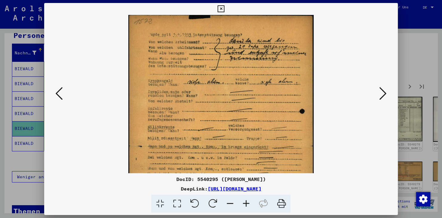
click at [245, 204] on icon at bounding box center [246, 203] width 16 height 18
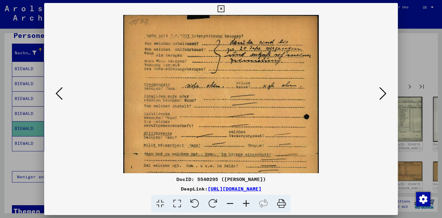
click at [245, 204] on icon at bounding box center [246, 203] width 16 height 18
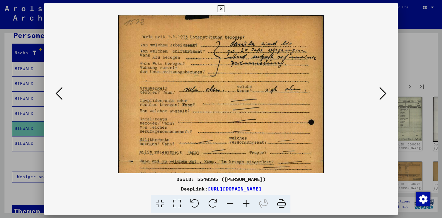
click at [245, 204] on icon at bounding box center [246, 203] width 16 height 18
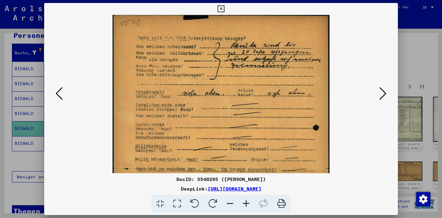
click at [245, 204] on icon at bounding box center [246, 203] width 16 height 18
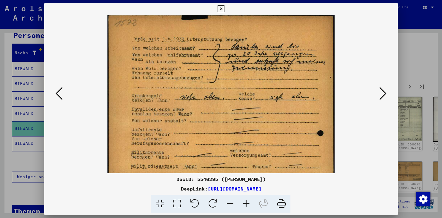
click at [386, 94] on icon at bounding box center [382, 93] width 7 height 14
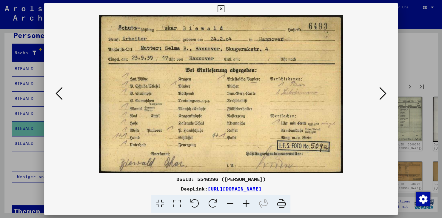
click at [56, 94] on icon at bounding box center [58, 93] width 7 height 14
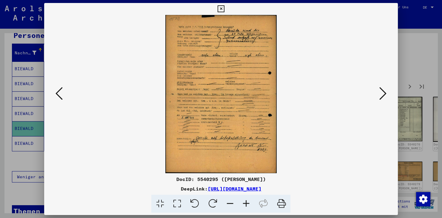
click at [244, 203] on icon at bounding box center [246, 203] width 16 height 18
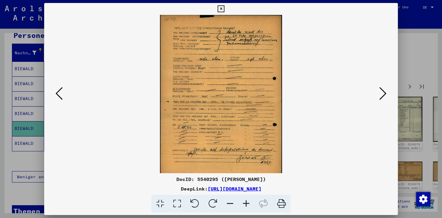
click at [244, 203] on icon at bounding box center [246, 203] width 16 height 18
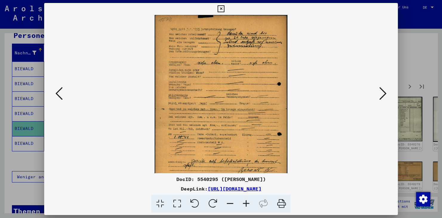
click at [244, 203] on icon at bounding box center [246, 203] width 16 height 18
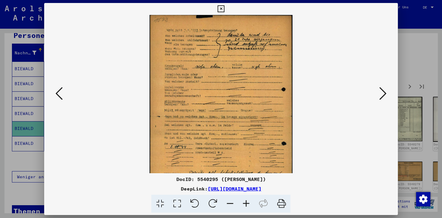
click at [244, 203] on icon at bounding box center [246, 203] width 16 height 18
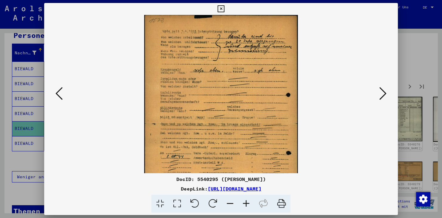
click at [244, 203] on icon at bounding box center [246, 203] width 16 height 18
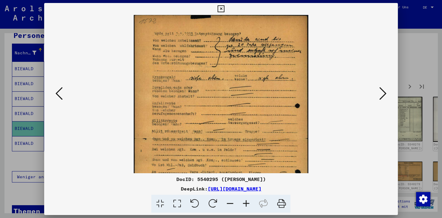
click at [244, 203] on icon at bounding box center [246, 203] width 16 height 18
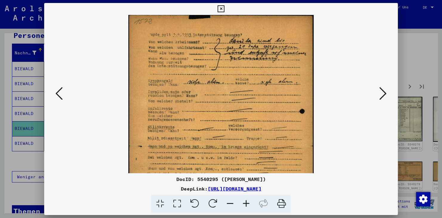
click at [244, 203] on icon at bounding box center [246, 203] width 16 height 18
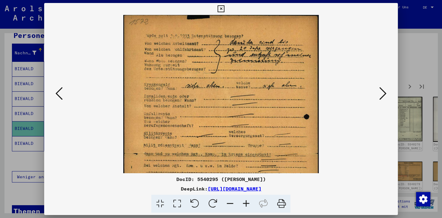
click at [244, 203] on icon at bounding box center [246, 203] width 16 height 18
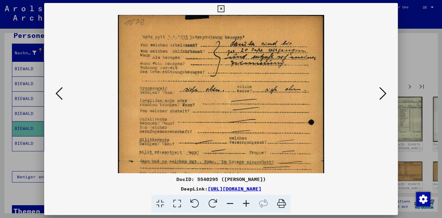
click at [244, 203] on icon at bounding box center [246, 203] width 16 height 18
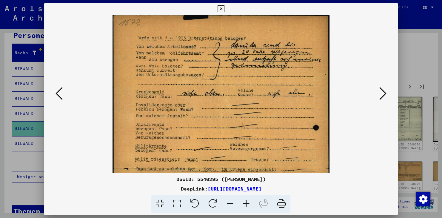
click at [244, 203] on icon at bounding box center [246, 203] width 16 height 18
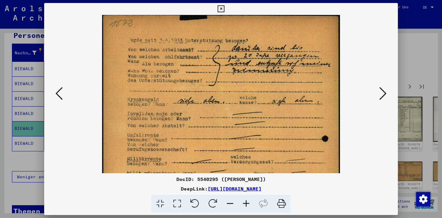
click at [244, 203] on icon at bounding box center [246, 203] width 16 height 18
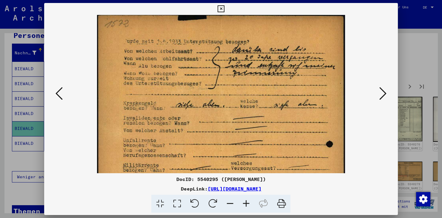
click at [244, 203] on icon at bounding box center [246, 203] width 16 height 18
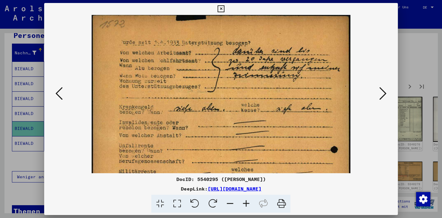
click at [244, 203] on icon at bounding box center [246, 203] width 16 height 18
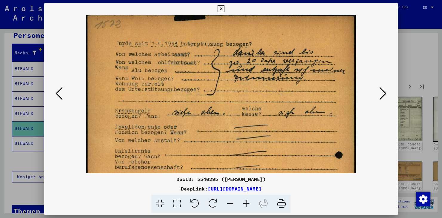
click at [244, 203] on icon at bounding box center [246, 203] width 16 height 18
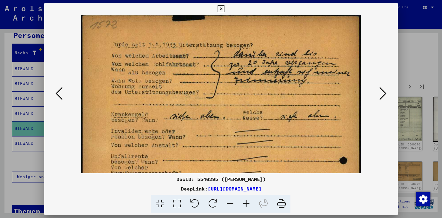
click at [244, 203] on icon at bounding box center [246, 203] width 16 height 18
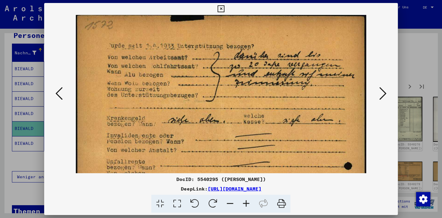
click at [244, 203] on icon at bounding box center [246, 203] width 16 height 18
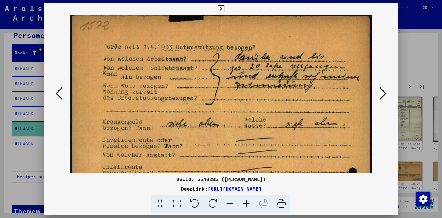
drag, startPoint x: 237, startPoint y: 137, endPoint x: 214, endPoint y: 141, distance: 23.1
click at [382, 93] on icon at bounding box center [382, 93] width 7 height 14
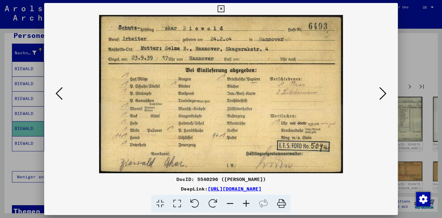
click at [386, 95] on icon at bounding box center [382, 93] width 7 height 14
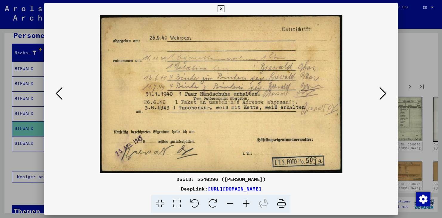
click at [384, 94] on icon at bounding box center [382, 93] width 7 height 14
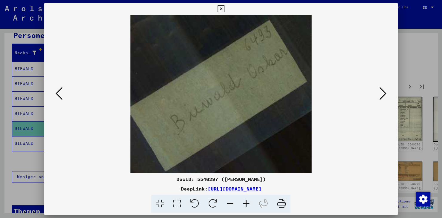
click at [384, 94] on icon at bounding box center [382, 93] width 7 height 14
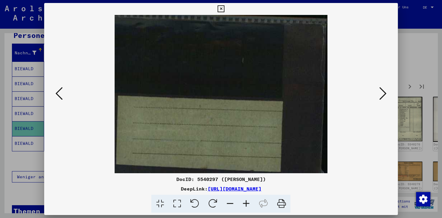
click at [384, 94] on icon at bounding box center [382, 93] width 7 height 14
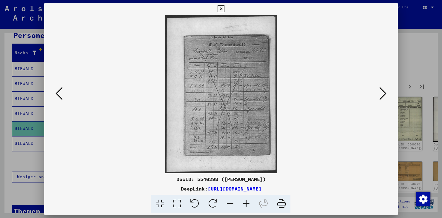
click at [377, 85] on button at bounding box center [382, 93] width 11 height 17
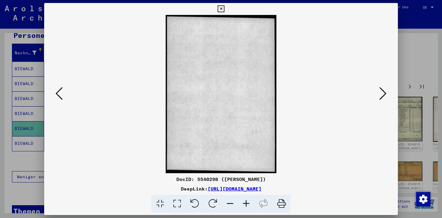
click at [377, 85] on button at bounding box center [382, 93] width 11 height 17
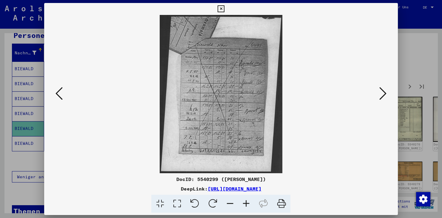
click at [248, 203] on icon at bounding box center [246, 203] width 16 height 18
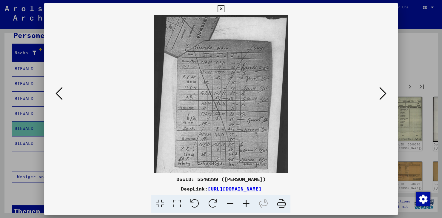
click at [248, 203] on icon at bounding box center [246, 203] width 16 height 18
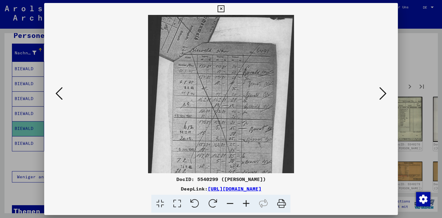
click at [248, 203] on icon at bounding box center [246, 203] width 16 height 18
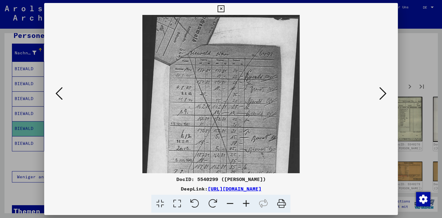
click at [248, 203] on icon at bounding box center [246, 203] width 16 height 18
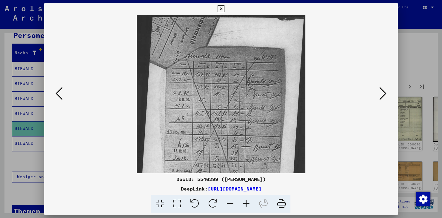
click at [248, 203] on icon at bounding box center [246, 203] width 16 height 18
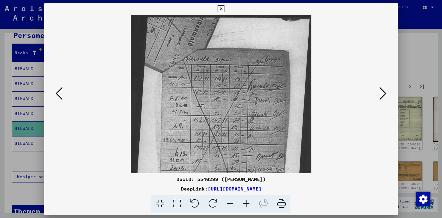
click at [58, 99] on icon at bounding box center [58, 93] width 7 height 14
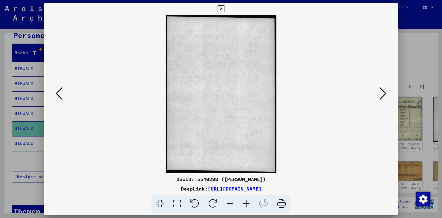
click at [384, 95] on icon at bounding box center [382, 93] width 7 height 14
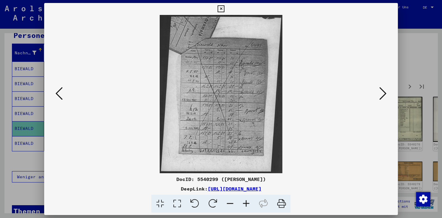
click at [245, 203] on icon at bounding box center [246, 203] width 16 height 18
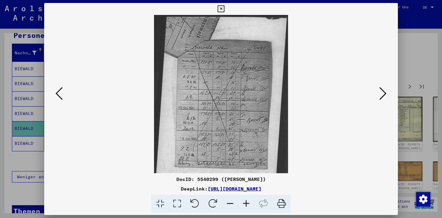
click at [245, 203] on icon at bounding box center [246, 203] width 16 height 18
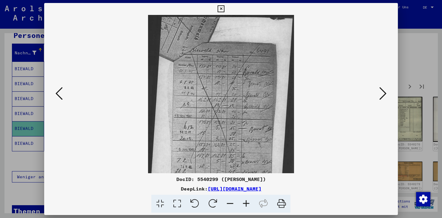
click at [245, 203] on icon at bounding box center [246, 203] width 16 height 18
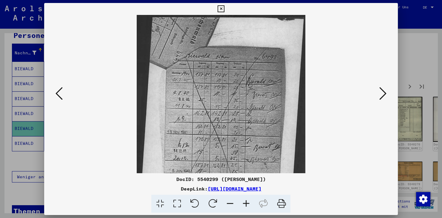
click at [245, 203] on icon at bounding box center [246, 203] width 16 height 18
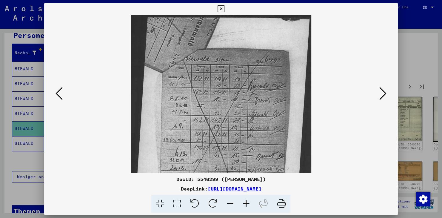
click at [245, 203] on icon at bounding box center [246, 203] width 16 height 18
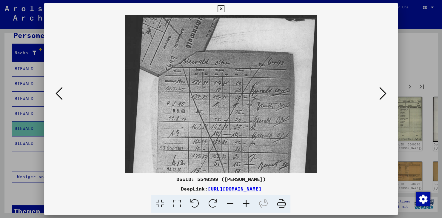
click at [245, 203] on icon at bounding box center [246, 203] width 16 height 18
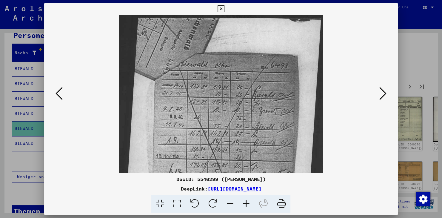
click at [245, 203] on icon at bounding box center [246, 203] width 16 height 18
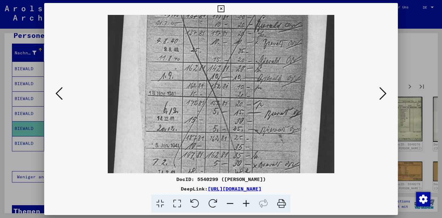
scroll to position [104, 0]
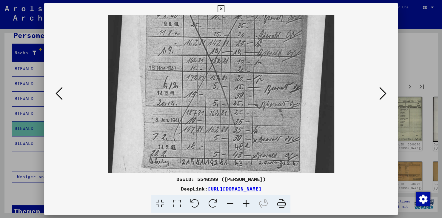
drag, startPoint x: 229, startPoint y: 143, endPoint x: 226, endPoint y: 39, distance: 103.3
click at [226, 39] on img at bounding box center [221, 57] width 227 height 292
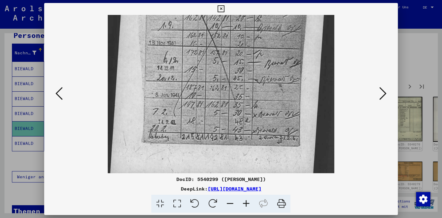
scroll to position [134, 0]
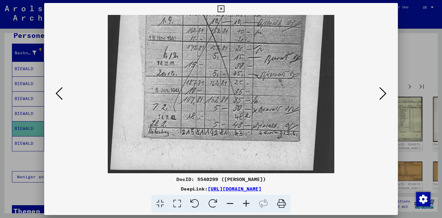
drag, startPoint x: 222, startPoint y: 147, endPoint x: 217, endPoint y: 95, distance: 52.4
click at [218, 95] on img at bounding box center [221, 27] width 227 height 292
click at [381, 94] on icon at bounding box center [382, 93] width 7 height 14
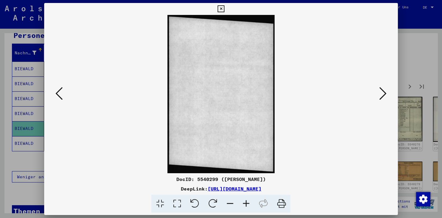
click at [383, 94] on icon at bounding box center [382, 93] width 7 height 14
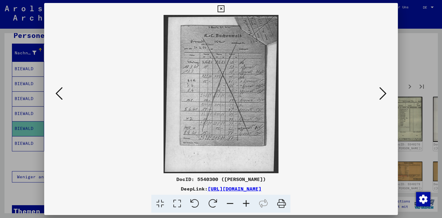
click at [383, 94] on icon at bounding box center [382, 93] width 7 height 14
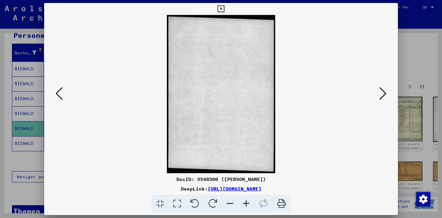
click at [383, 94] on icon at bounding box center [382, 93] width 7 height 14
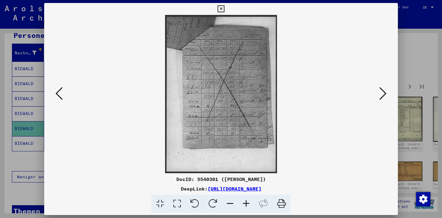
click at [383, 94] on icon at bounding box center [382, 93] width 7 height 14
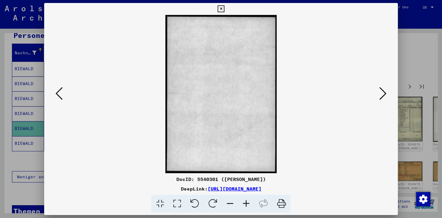
click at [383, 94] on icon at bounding box center [382, 93] width 7 height 14
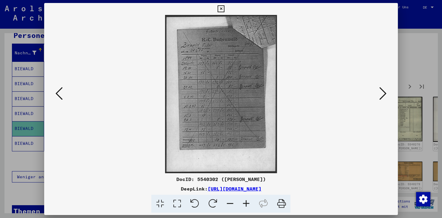
click at [383, 94] on icon at bounding box center [382, 93] width 7 height 14
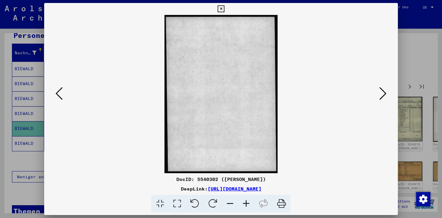
click at [383, 94] on icon at bounding box center [382, 93] width 7 height 14
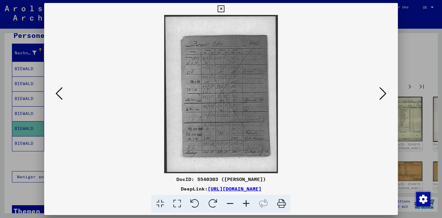
click at [383, 94] on icon at bounding box center [382, 93] width 7 height 14
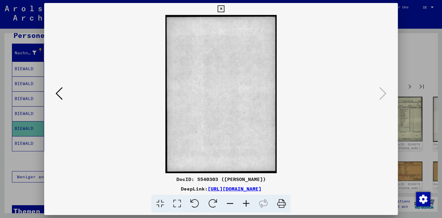
click at [60, 96] on icon at bounding box center [58, 93] width 7 height 14
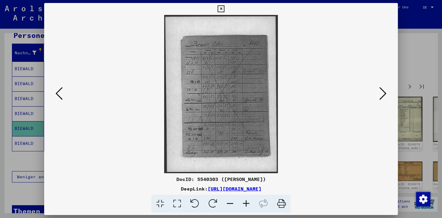
click at [245, 202] on icon at bounding box center [246, 203] width 16 height 18
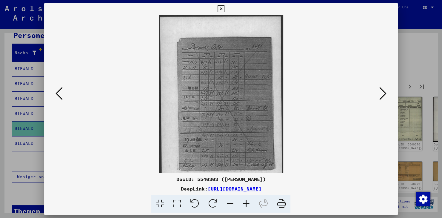
click at [245, 202] on icon at bounding box center [246, 203] width 16 height 18
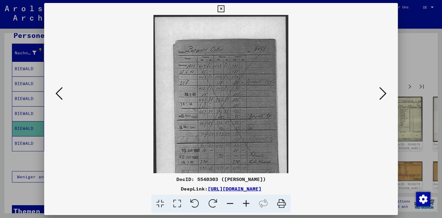
click at [245, 202] on icon at bounding box center [246, 203] width 16 height 18
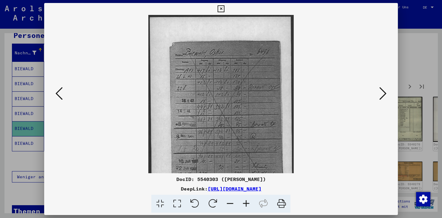
click at [245, 202] on icon at bounding box center [246, 203] width 16 height 18
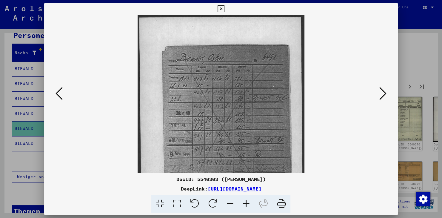
click at [245, 202] on icon at bounding box center [246, 203] width 16 height 18
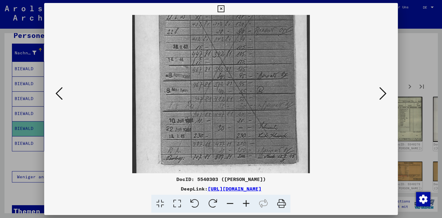
scroll to position [89, 0]
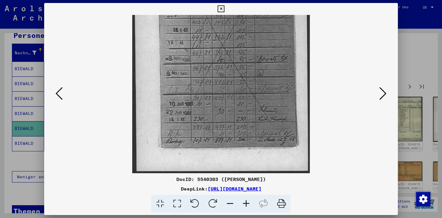
drag, startPoint x: 211, startPoint y: 150, endPoint x: 198, endPoint y: 41, distance: 109.6
click at [198, 41] on img at bounding box center [220, 49] width 177 height 248
drag, startPoint x: 218, startPoint y: 178, endPoint x: 169, endPoint y: 178, distance: 48.6
click at [169, 178] on div "DocID: 5540303 ([PERSON_NAME])" at bounding box center [220, 178] width 353 height 7
click at [254, 60] on img at bounding box center [220, 49] width 177 height 248
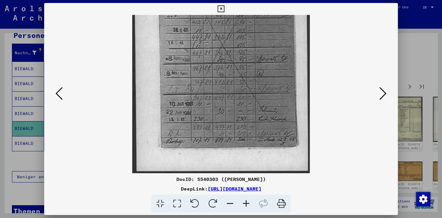
click at [58, 97] on icon at bounding box center [58, 93] width 7 height 14
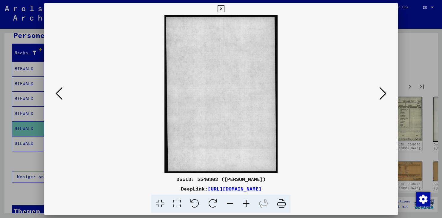
click at [58, 97] on icon at bounding box center [58, 93] width 7 height 14
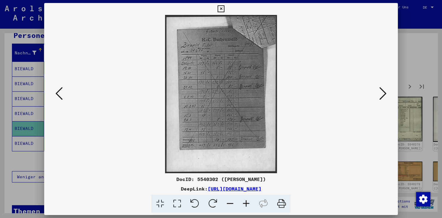
click at [58, 97] on icon at bounding box center [58, 93] width 7 height 14
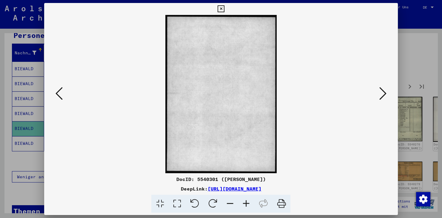
click at [58, 97] on icon at bounding box center [58, 93] width 7 height 14
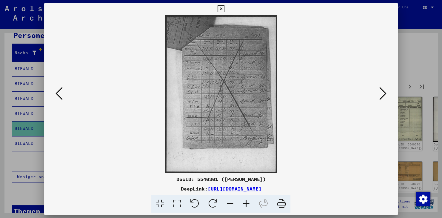
click at [58, 97] on icon at bounding box center [58, 93] width 7 height 14
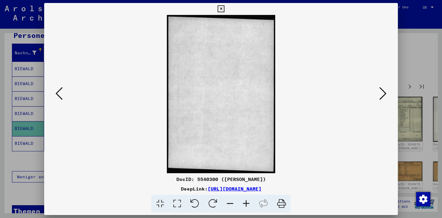
click at [58, 97] on icon at bounding box center [58, 93] width 7 height 14
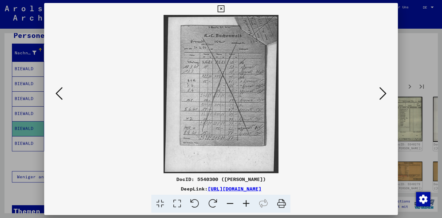
click at [58, 97] on icon at bounding box center [58, 93] width 7 height 14
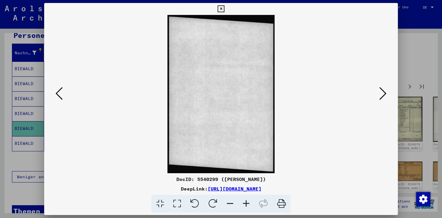
click at [58, 97] on icon at bounding box center [58, 93] width 7 height 14
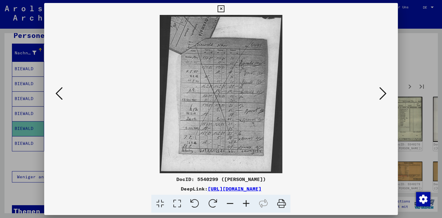
click at [58, 97] on icon at bounding box center [58, 93] width 7 height 14
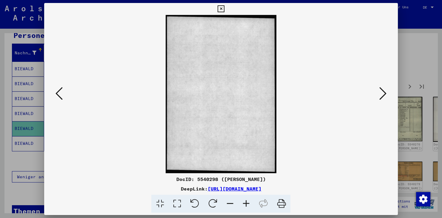
click at [58, 97] on icon at bounding box center [58, 93] width 7 height 14
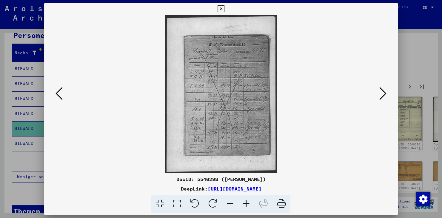
click at [384, 95] on icon at bounding box center [382, 93] width 7 height 14
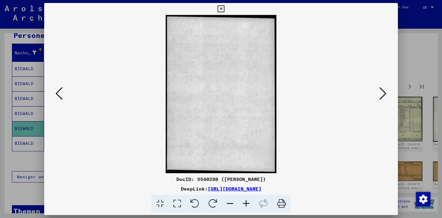
click at [384, 95] on icon at bounding box center [382, 93] width 7 height 14
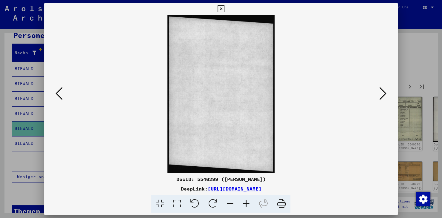
click at [384, 95] on icon at bounding box center [382, 93] width 7 height 14
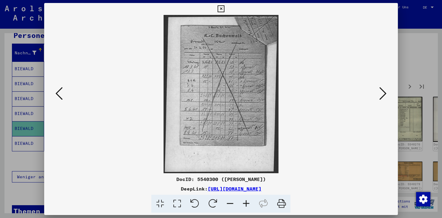
click at [384, 95] on icon at bounding box center [382, 93] width 7 height 14
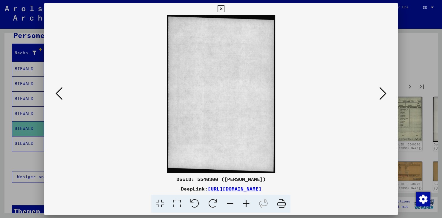
click at [384, 95] on icon at bounding box center [382, 93] width 7 height 14
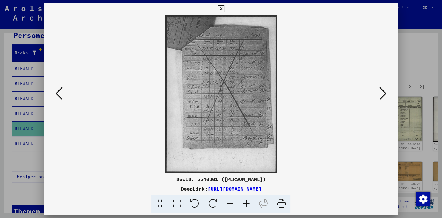
click at [384, 95] on icon at bounding box center [382, 93] width 7 height 14
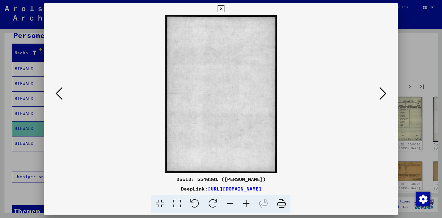
click at [384, 95] on icon at bounding box center [382, 93] width 7 height 14
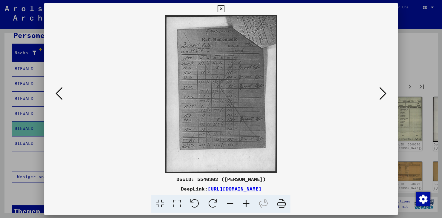
click at [384, 95] on icon at bounding box center [382, 93] width 7 height 14
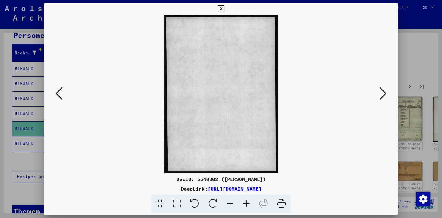
click at [384, 95] on icon at bounding box center [382, 93] width 7 height 14
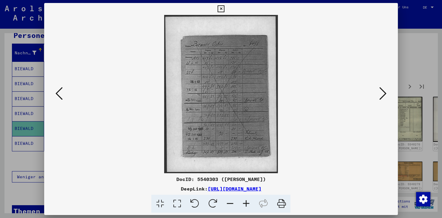
click at [384, 95] on icon at bounding box center [382, 93] width 7 height 14
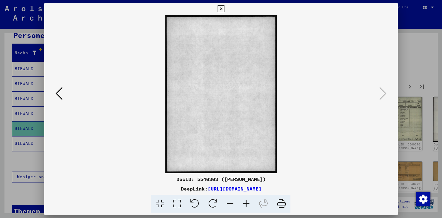
click at [57, 95] on icon at bounding box center [58, 93] width 7 height 14
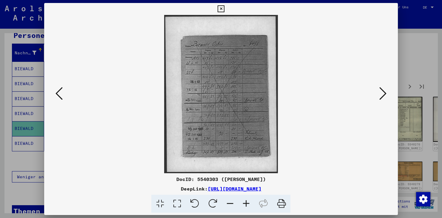
click at [258, 116] on img at bounding box center [220, 94] width 113 height 158
click at [245, 203] on icon at bounding box center [246, 203] width 16 height 18
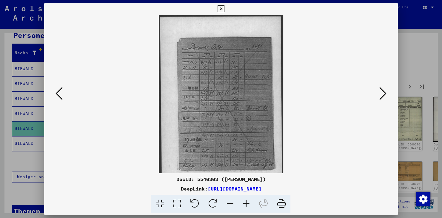
click at [245, 203] on icon at bounding box center [246, 203] width 16 height 18
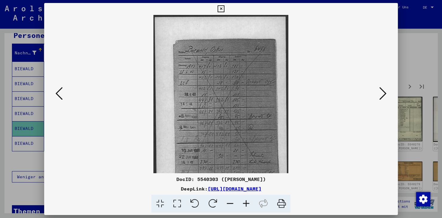
click at [245, 203] on icon at bounding box center [246, 203] width 16 height 18
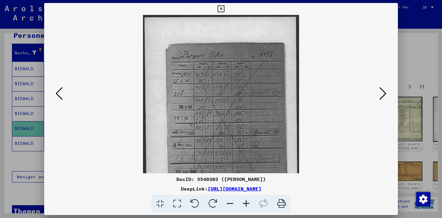
click at [245, 203] on icon at bounding box center [246, 203] width 16 height 18
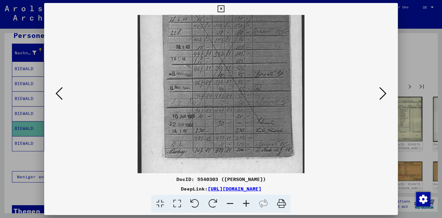
scroll to position [74, 0]
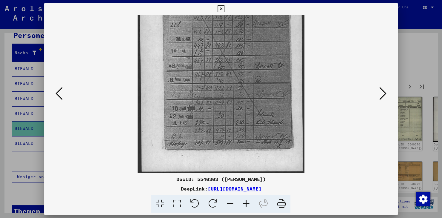
drag, startPoint x: 197, startPoint y: 153, endPoint x: 198, endPoint y: 72, distance: 81.1
click at [198, 72] on img at bounding box center [221, 57] width 167 height 233
click at [244, 203] on icon at bounding box center [246, 203] width 16 height 18
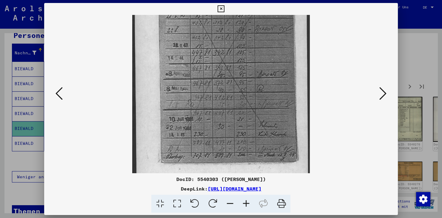
click at [244, 203] on icon at bounding box center [246, 203] width 16 height 18
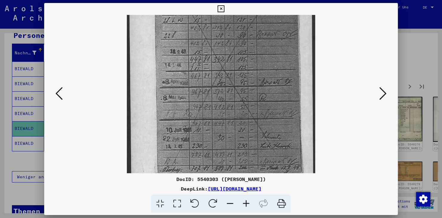
click at [244, 203] on icon at bounding box center [246, 203] width 16 height 18
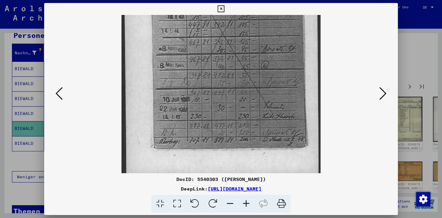
scroll to position [116, 0]
drag, startPoint x: 233, startPoint y: 155, endPoint x: 229, endPoint y: 117, distance: 39.0
click at [229, 117] on img at bounding box center [220, 37] width 199 height 277
click at [348, 147] on div at bounding box center [220, 94] width 313 height 158
click at [384, 95] on icon at bounding box center [382, 93] width 7 height 14
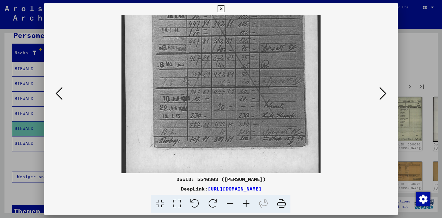
scroll to position [0, 0]
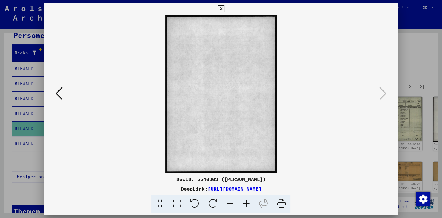
click at [224, 8] on icon at bounding box center [220, 8] width 7 height 7
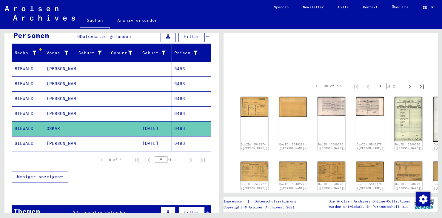
click at [64, 136] on mat-cell "[PERSON_NAME]" at bounding box center [60, 143] width 32 height 15
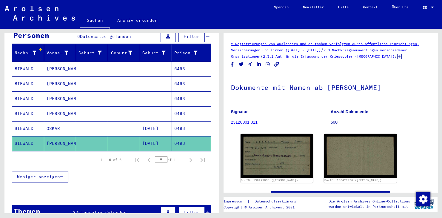
click at [271, 108] on figure "Signatur 23120001 011" at bounding box center [280, 117] width 99 height 27
drag, startPoint x: 259, startPoint y: 123, endPoint x: 231, endPoint y: 123, distance: 27.7
click at [231, 123] on figure "Signatur 23120001 011" at bounding box center [280, 117] width 99 height 27
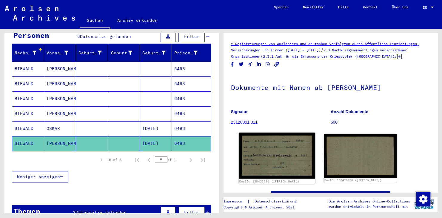
click at [272, 152] on img at bounding box center [276, 155] width 76 height 46
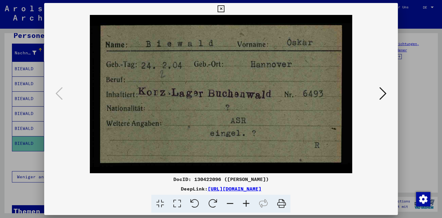
click at [382, 93] on icon at bounding box center [382, 93] width 7 height 14
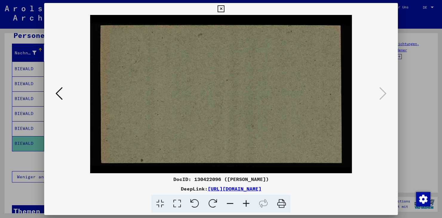
click at [224, 9] on icon at bounding box center [220, 8] width 7 height 7
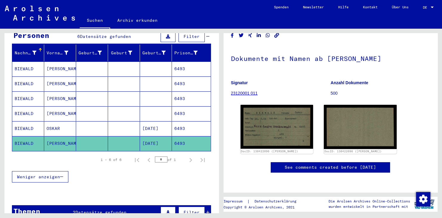
scroll to position [33, 0]
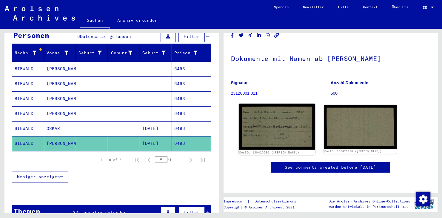
click at [277, 128] on img at bounding box center [276, 127] width 76 height 46
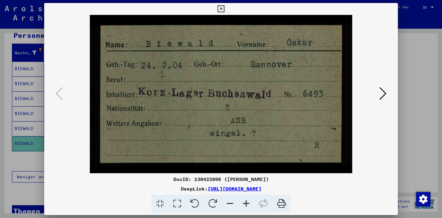
click at [224, 9] on icon at bounding box center [220, 8] width 7 height 7
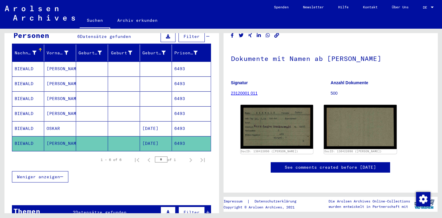
scroll to position [0, 0]
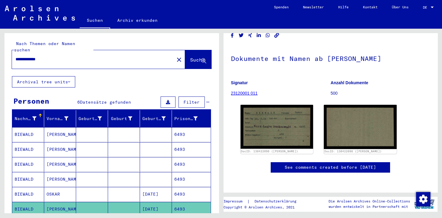
drag, startPoint x: 53, startPoint y: 52, endPoint x: 6, endPoint y: 52, distance: 46.8
click at [16, 56] on input "**********" at bounding box center [93, 59] width 155 height 6
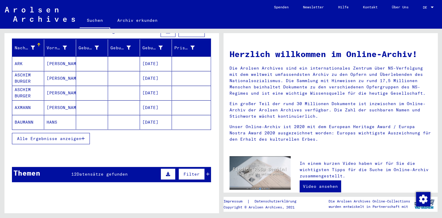
scroll to position [99, 0]
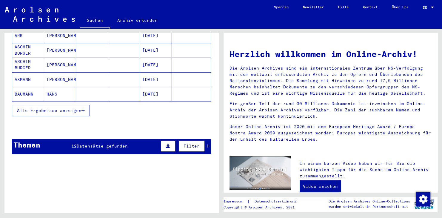
click at [74, 108] on span "Alle Ergebnisse anzeigen" at bounding box center [49, 110] width 64 height 5
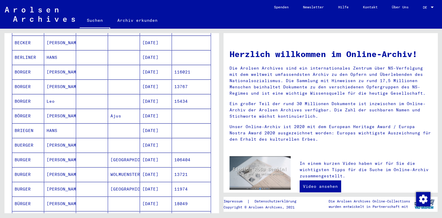
scroll to position [0, 0]
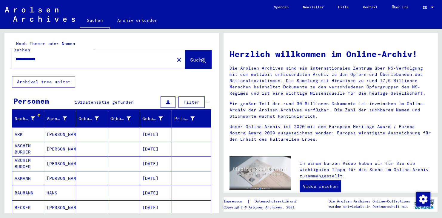
click at [58, 56] on input "**********" at bounding box center [92, 59] width 152 height 6
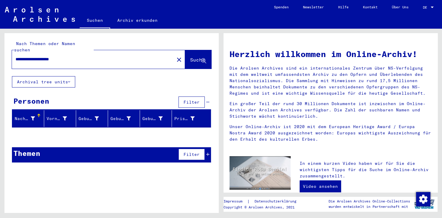
drag, startPoint x: 66, startPoint y: 53, endPoint x: 53, endPoint y: 53, distance: 13.1
click at [53, 56] on input "**********" at bounding box center [92, 59] width 152 height 6
type input "**********"
click at [185, 115] on div "Prisoner #" at bounding box center [184, 118] width 20 height 6
click at [192, 57] on span "Suche" at bounding box center [197, 60] width 15 height 6
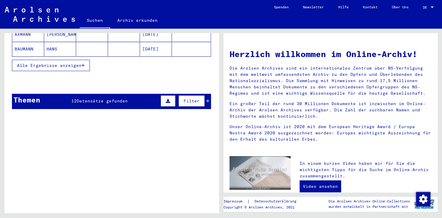
scroll to position [165, 0]
